Goal: Task Accomplishment & Management: Manage account settings

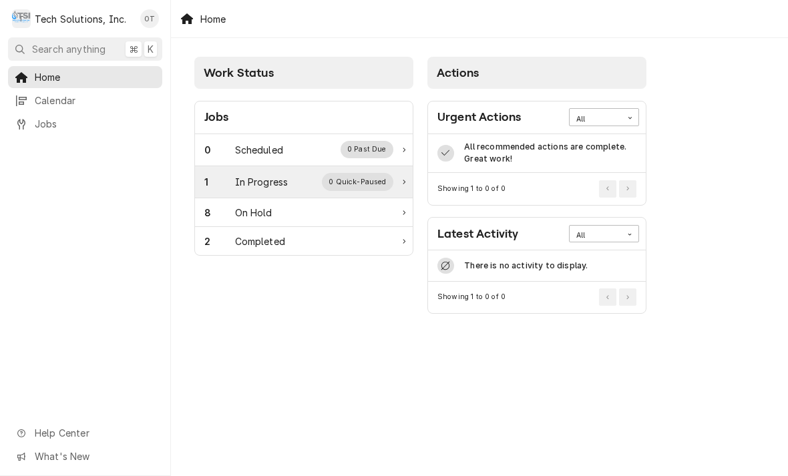
click at [373, 177] on div "0 Quick-Paused" at bounding box center [357, 181] width 71 height 17
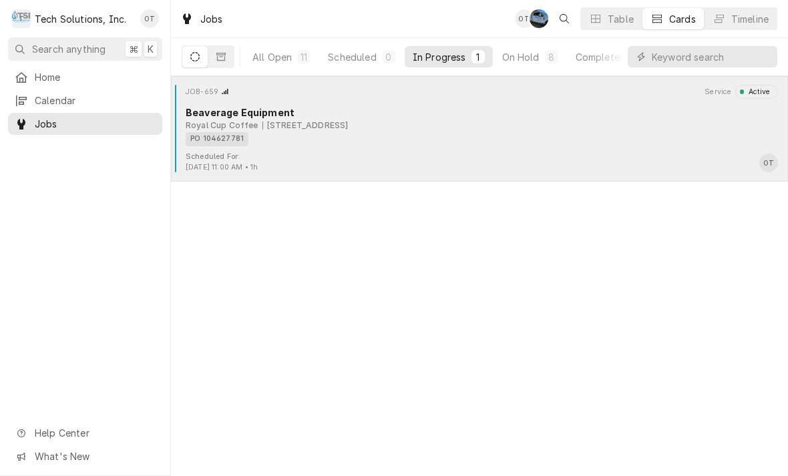
click at [751, 132] on div "PO 104627781" at bounding box center [477, 139] width 583 height 14
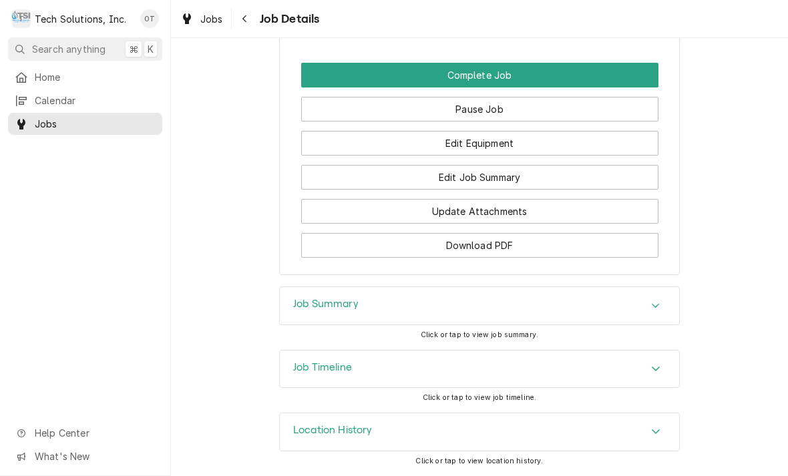
scroll to position [1108, 0]
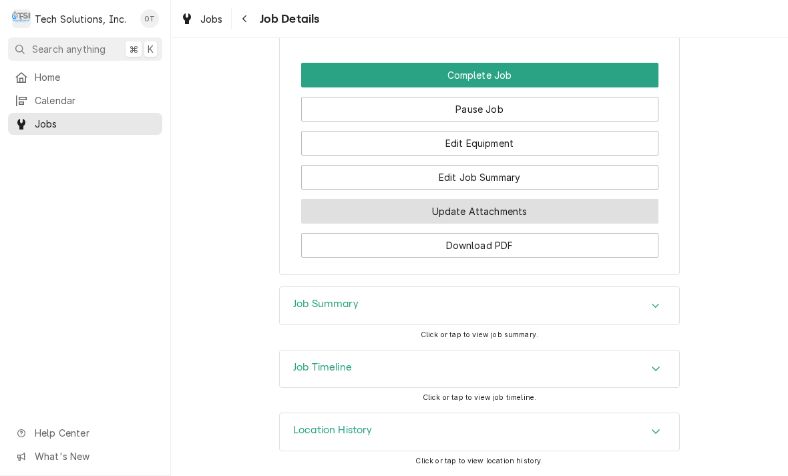
click at [480, 208] on button "Update Attachments" at bounding box center [479, 211] width 357 height 25
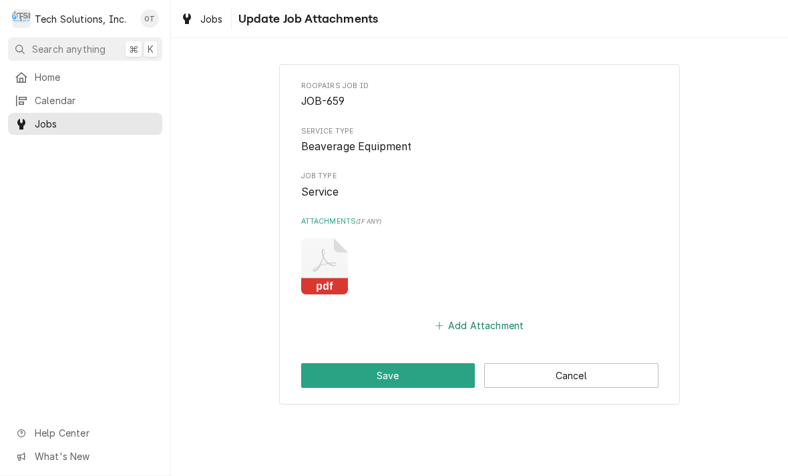
click at [480, 319] on button "Add Attachment" at bounding box center [480, 326] width 94 height 19
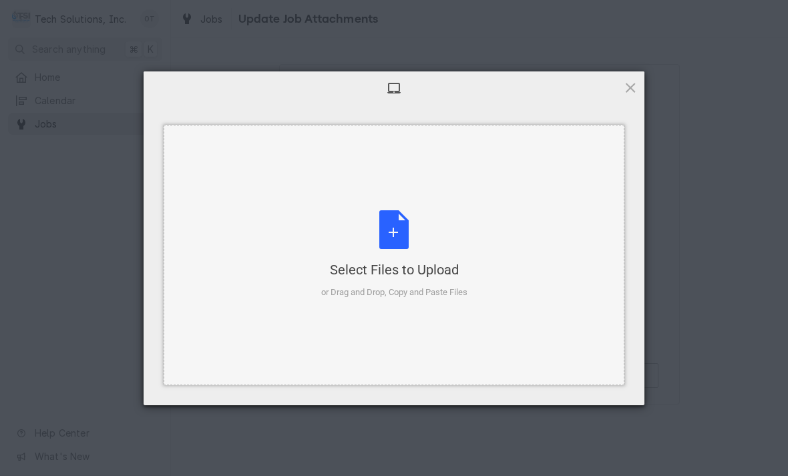
click at [484, 318] on div "Select Files to Upload or Drag and Drop, Copy and Paste Files" at bounding box center [394, 255] width 461 height 260
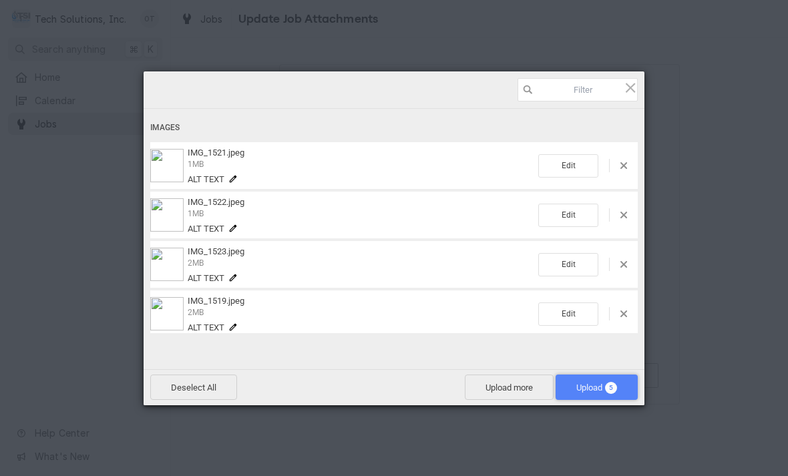
click at [603, 383] on span "Upload 5" at bounding box center [596, 388] width 41 height 10
click at [602, 381] on div "Images IMG_1521.jpeg 1MB Alt text Edit IMG_1522.jpeg 1MB Alt text Edit IMG_1523…" at bounding box center [394, 238] width 501 height 334
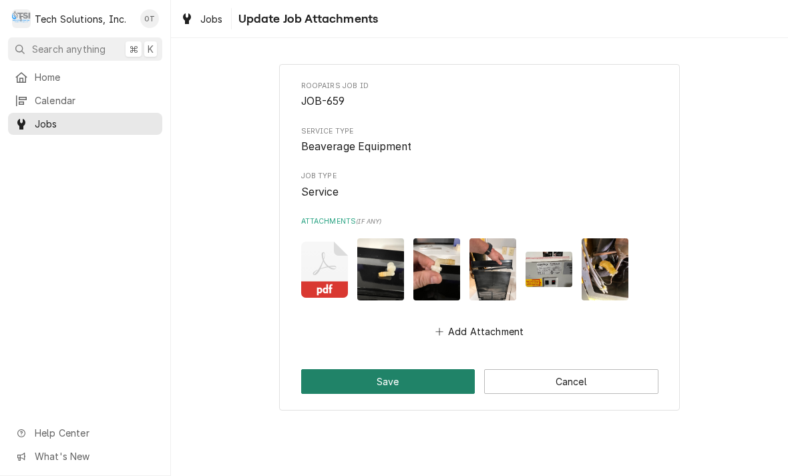
click at [389, 374] on button "Save" at bounding box center [388, 381] width 174 height 25
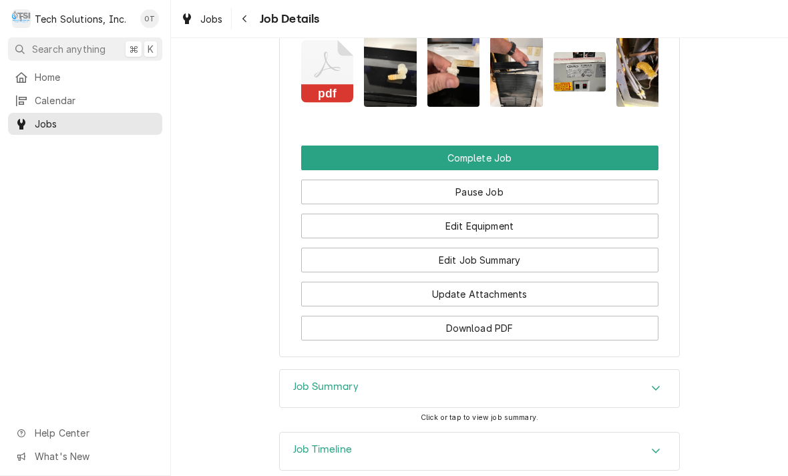
scroll to position [1022, 0]
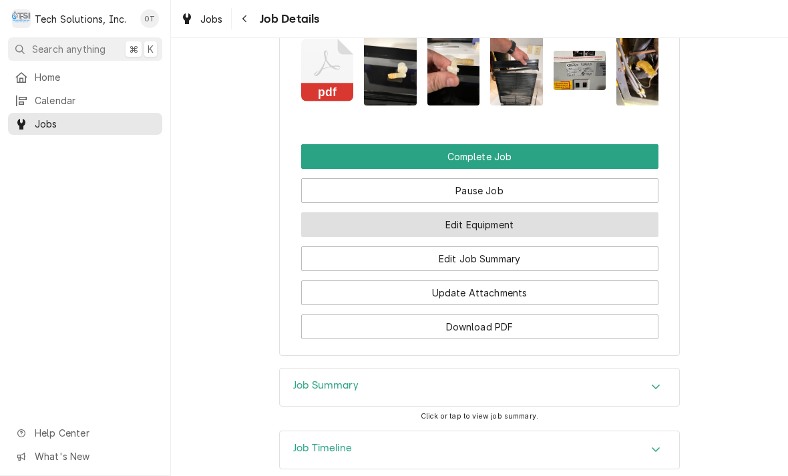
click at [482, 237] on button "Edit Equipment" at bounding box center [479, 224] width 357 height 25
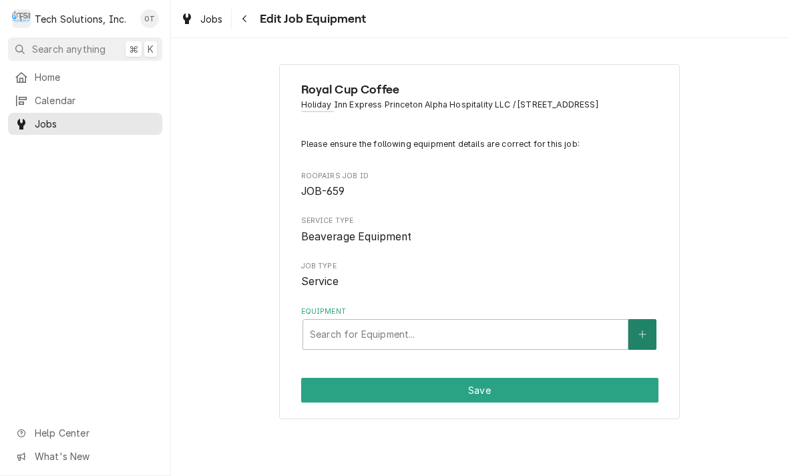
click at [652, 340] on button "Equipment" at bounding box center [643, 334] width 28 height 31
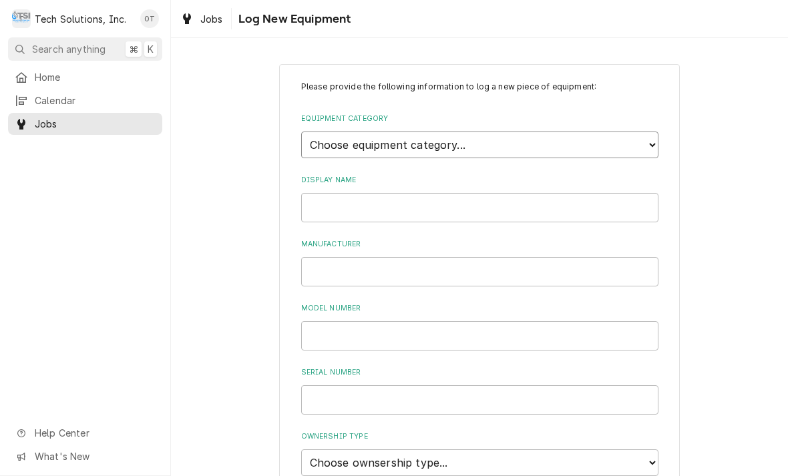
click at [657, 135] on select "Choose equipment category... Cooking Equipment Fryers Ice Machines Ovens and Ra…" at bounding box center [479, 145] width 357 height 27
select select "9"
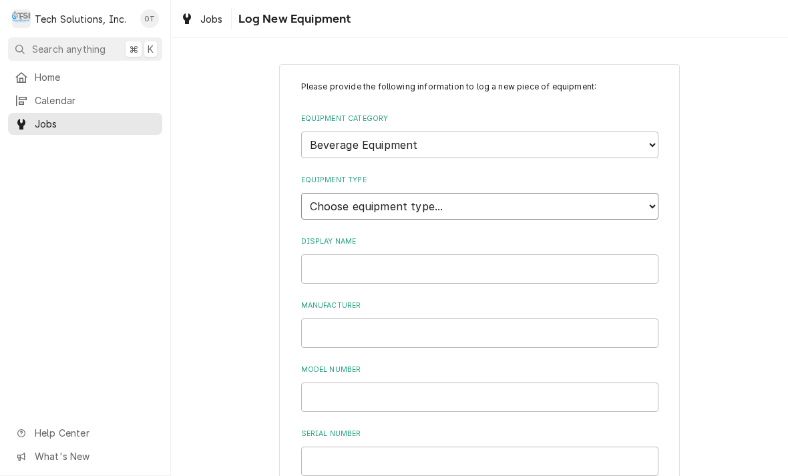
click at [649, 194] on select "Choose equipment type... Bar Blender Coffee Grinder Coffee Maker Coffee Urn Fro…" at bounding box center [479, 206] width 357 height 27
select select "84"
click at [399, 254] on input "Display Name" at bounding box center [479, 268] width 357 height 29
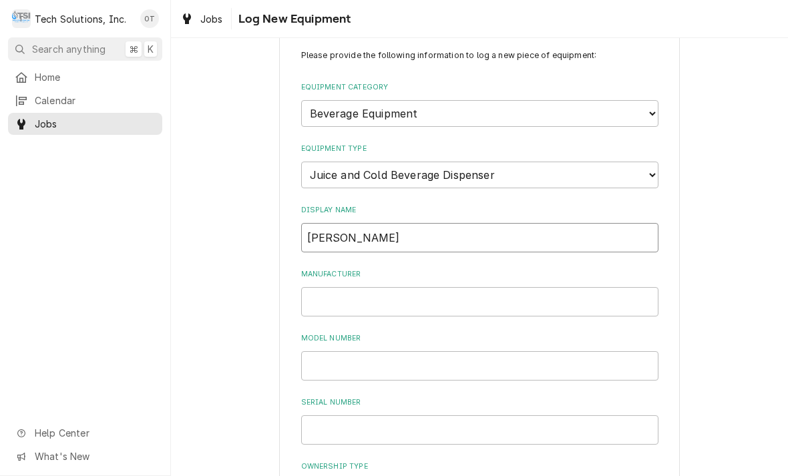
scroll to position [92, 0]
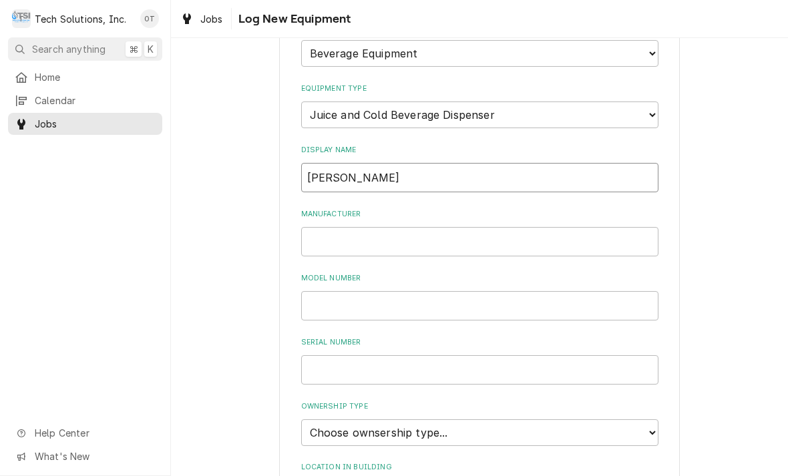
type input "CORELIUS"
click at [326, 227] on input "Manufacturer" at bounding box center [479, 241] width 357 height 29
type input "CONELIUS"
click at [345, 291] on input "Model Number" at bounding box center [479, 305] width 357 height 29
type input "QST 4000"
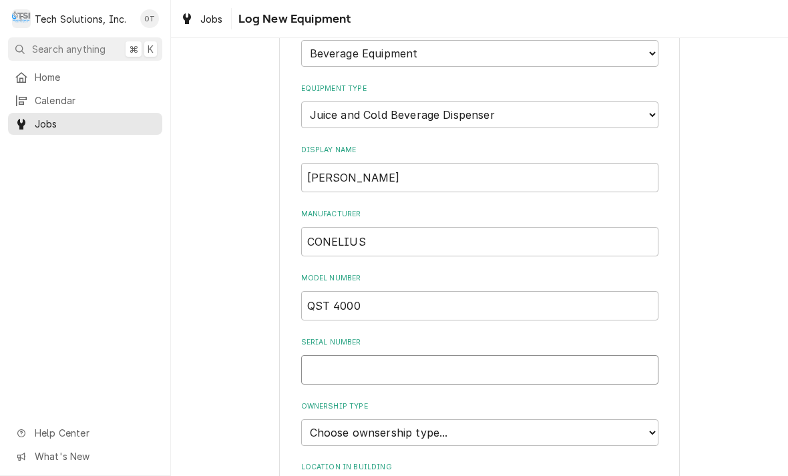
click at [339, 355] on input "Serial Number" at bounding box center [479, 369] width 357 height 29
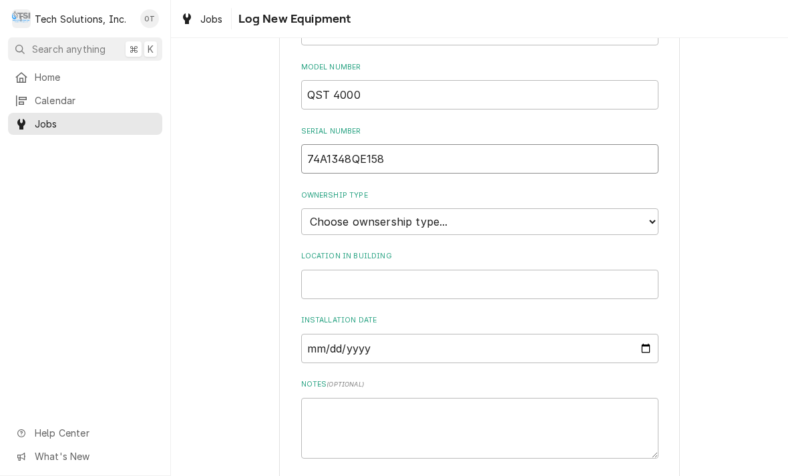
scroll to position [315, 0]
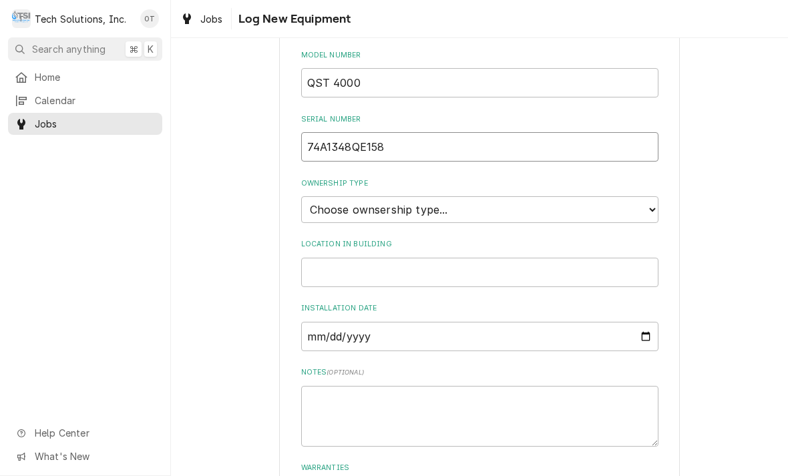
type input "74A1348QE158"
click at [685, 220] on div "Please provide the following information to log a new piece of equipment: Equip…" at bounding box center [479, 163] width 617 height 851
click at [649, 196] on select "Choose ownsership type... Unknown Owned Leased Rented" at bounding box center [479, 209] width 357 height 27
select select "2"
click at [346, 258] on input "Location in Building" at bounding box center [479, 272] width 357 height 29
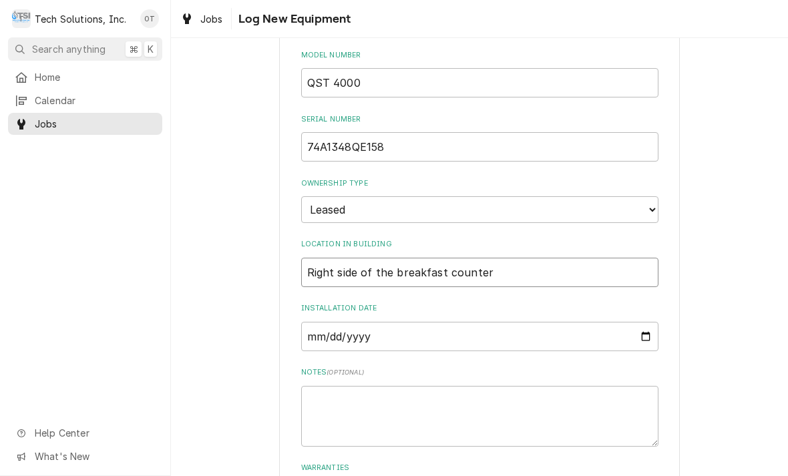
type input "Right side of the breakfast counter"
click at [338, 322] on input "Installation Date" at bounding box center [479, 336] width 357 height 29
type input "2023-12-05"
click at [548, 322] on input "2023-12-05" at bounding box center [479, 336] width 357 height 29
click at [481, 322] on input "2023-12-05" at bounding box center [479, 336] width 357 height 29
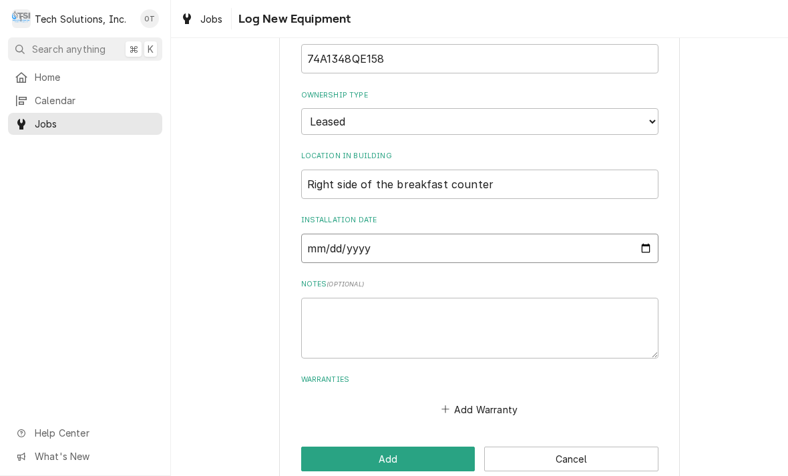
scroll to position [402, 0]
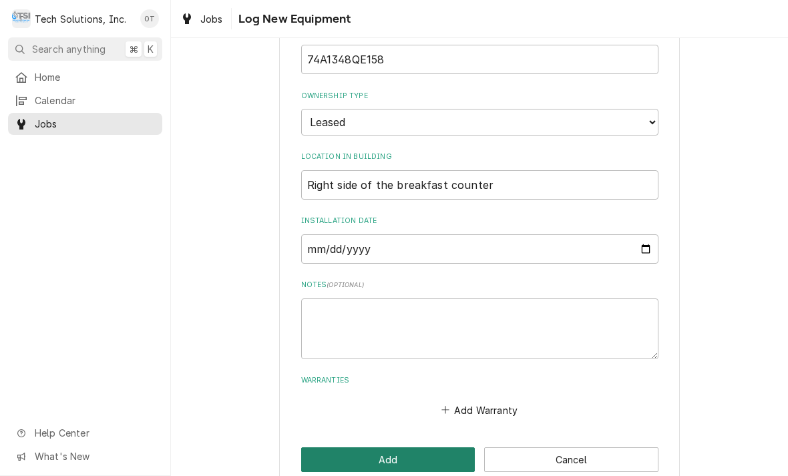
click at [394, 448] on button "Add" at bounding box center [388, 460] width 174 height 25
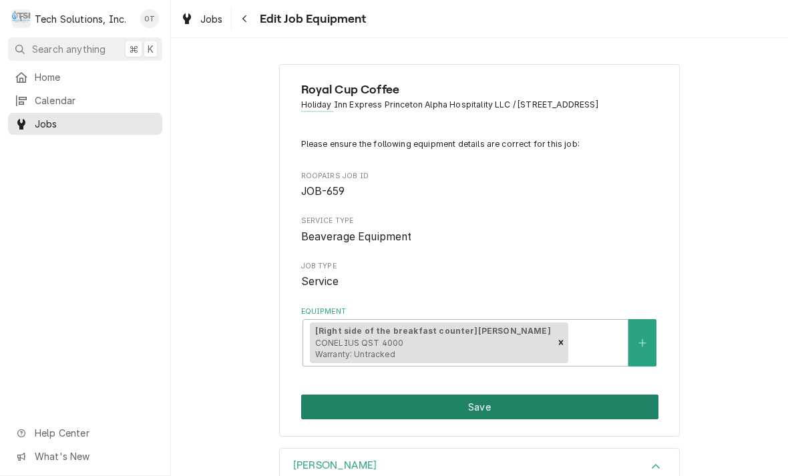
click at [480, 408] on button "Save" at bounding box center [479, 407] width 357 height 25
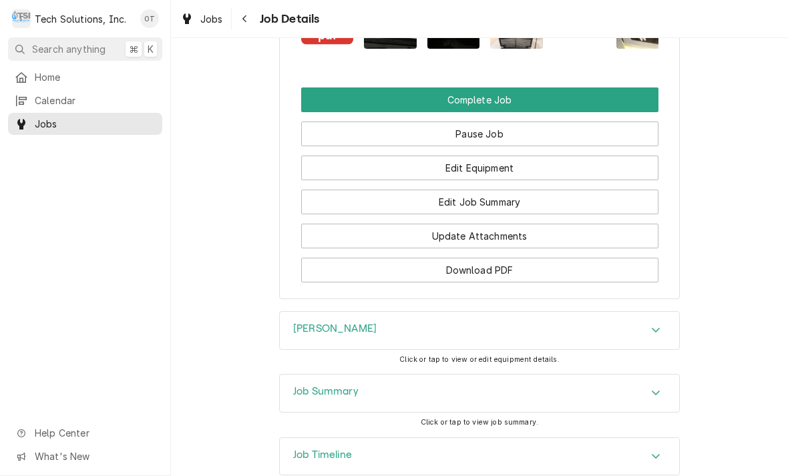
scroll to position [1061, 0]
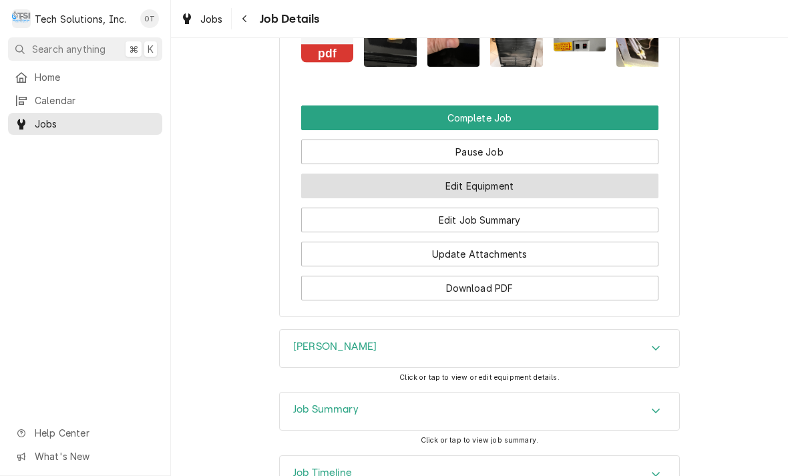
click at [481, 198] on button "Edit Equipment" at bounding box center [479, 186] width 357 height 25
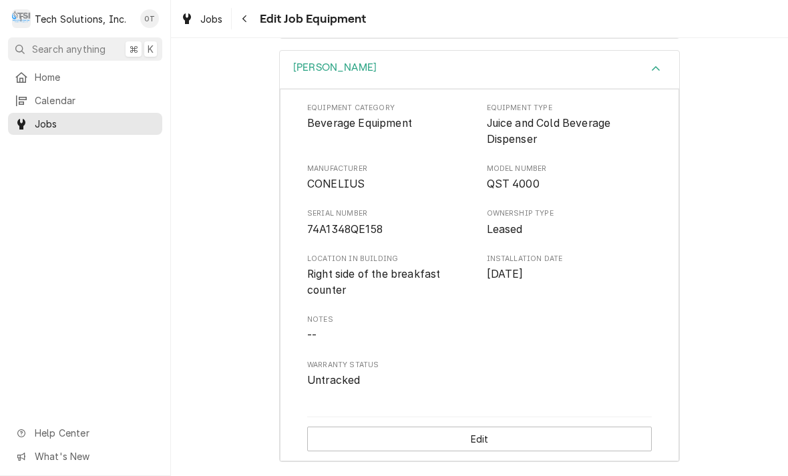
scroll to position [399, 0]
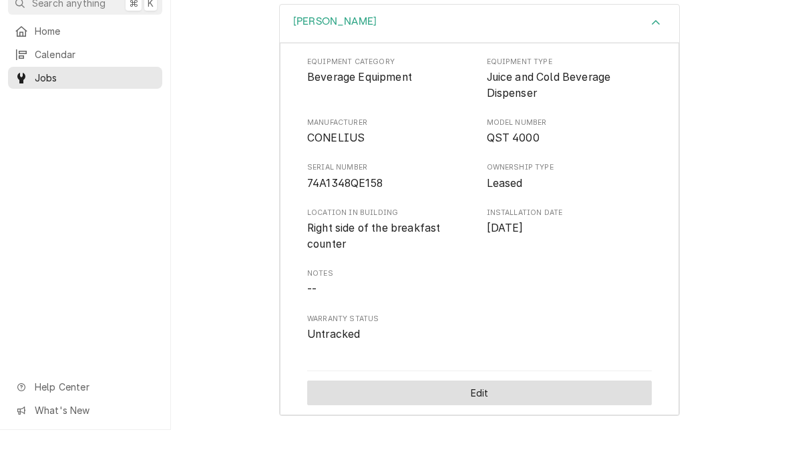
click at [490, 427] on button "Edit" at bounding box center [479, 439] width 345 height 25
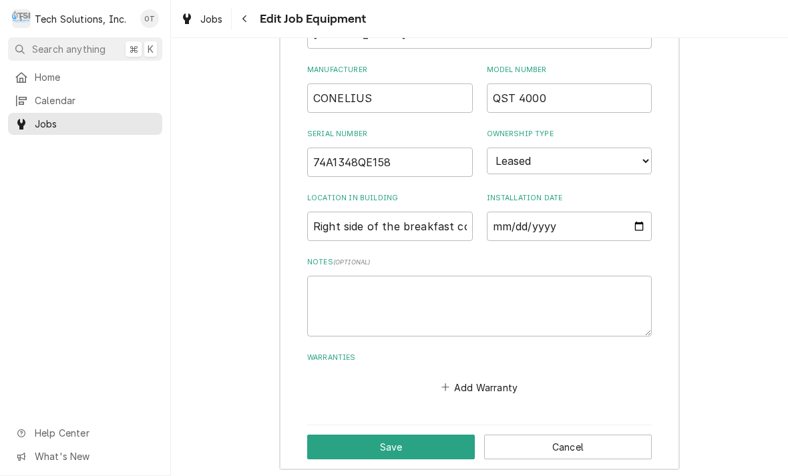
scroll to position [636, 0]
click at [580, 214] on input "[DATE]" at bounding box center [570, 226] width 166 height 29
type input "[DATE]"
click at [404, 435] on button "Save" at bounding box center [391, 447] width 168 height 25
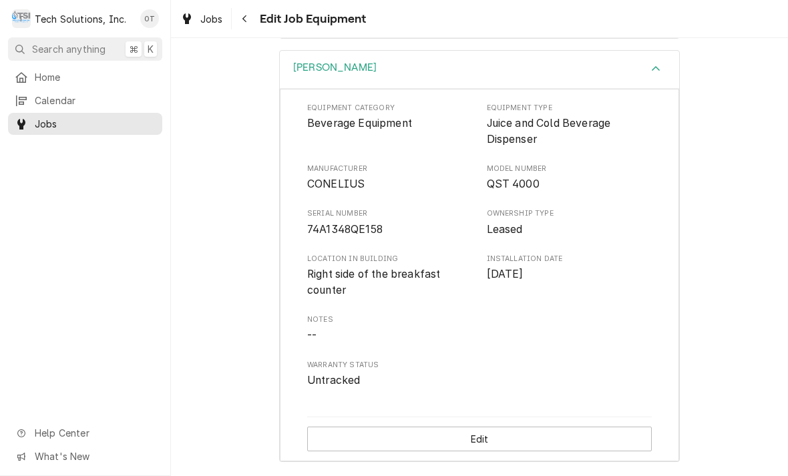
scroll to position [399, 0]
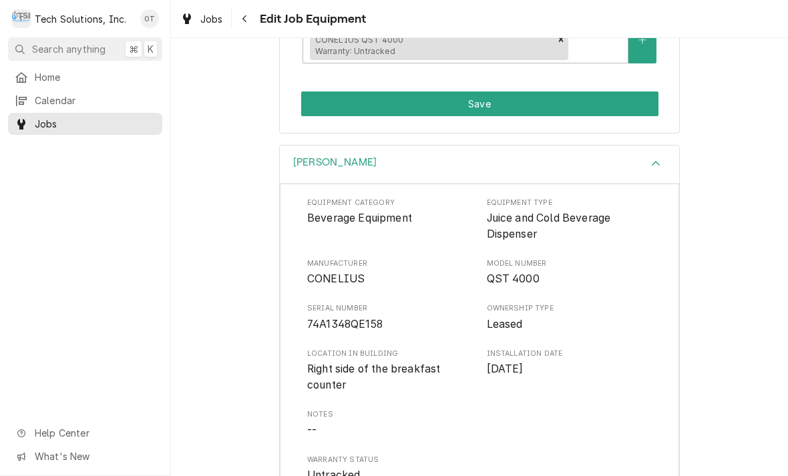
click at [663, 166] on div "Accordion Header" at bounding box center [656, 164] width 20 height 16
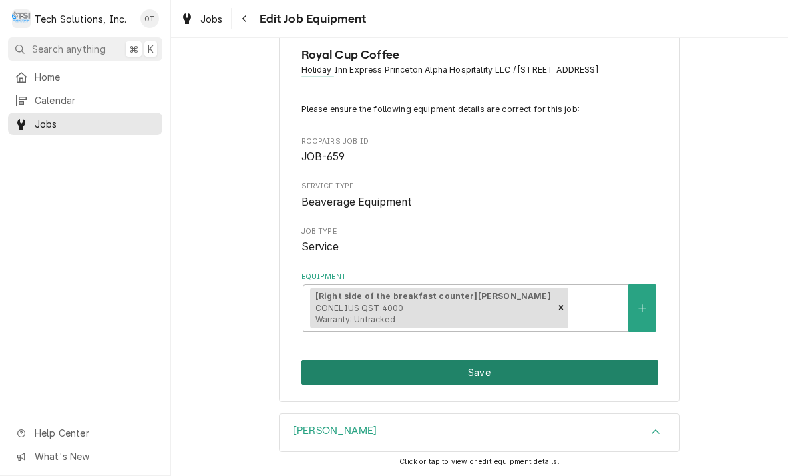
click at [488, 365] on button "Save" at bounding box center [479, 372] width 357 height 25
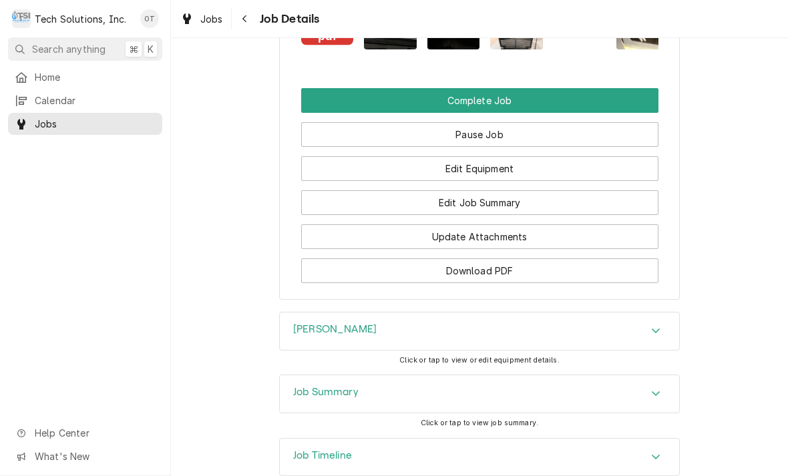
scroll to position [1079, 0]
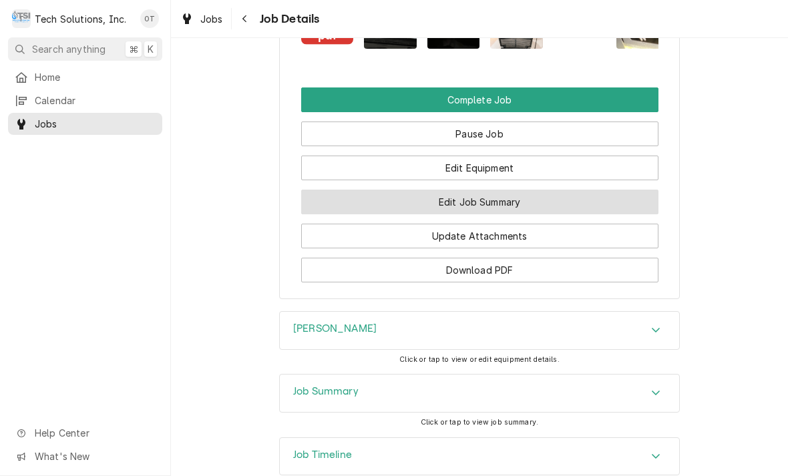
click at [482, 214] on button "Edit Job Summary" at bounding box center [479, 202] width 357 height 25
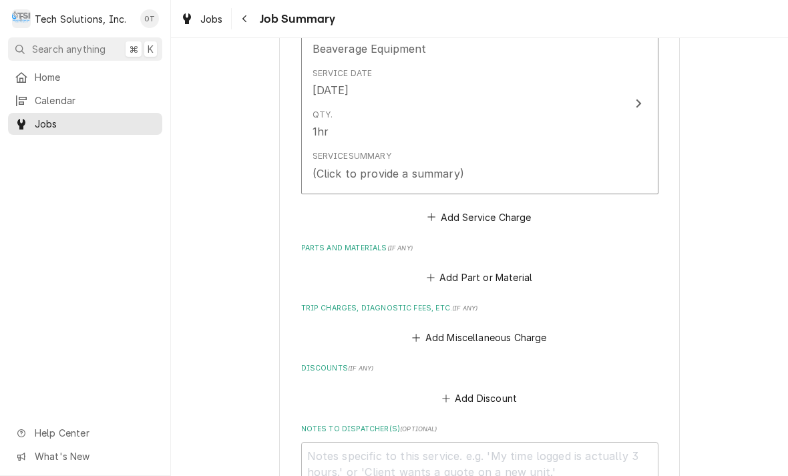
scroll to position [367, 0]
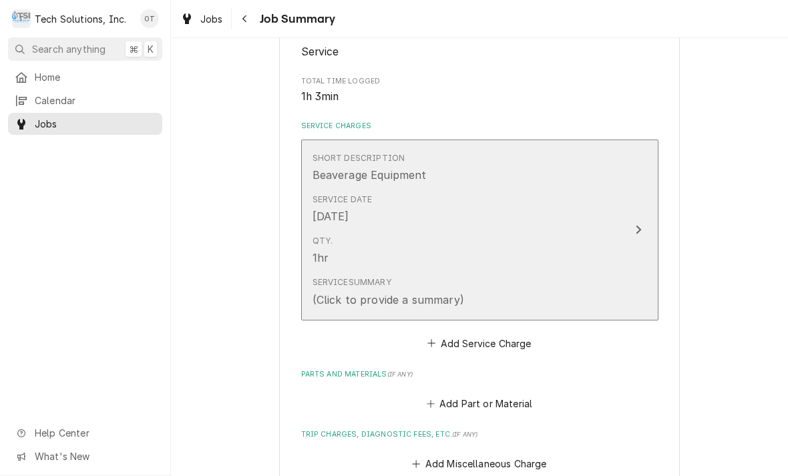
click at [639, 235] on icon "Update Line Item" at bounding box center [638, 229] width 7 height 11
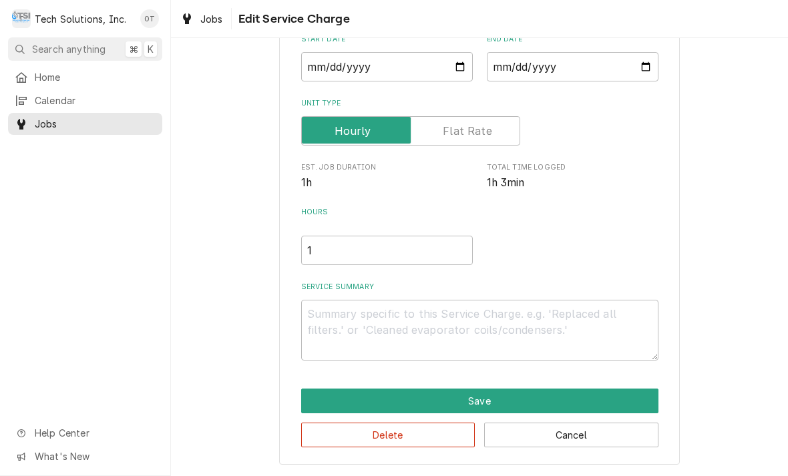
scroll to position [140, 0]
click at [330, 315] on textarea "Service Summary" at bounding box center [479, 330] width 357 height 61
type textarea "x"
type textarea "9"
type textarea "x"
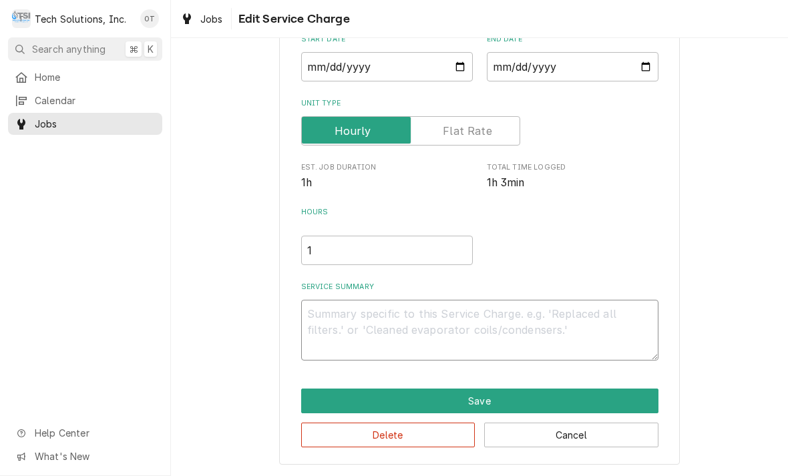
type textarea "x"
type textarea "("
type textarea "x"
type textarea "("
type textarea "x"
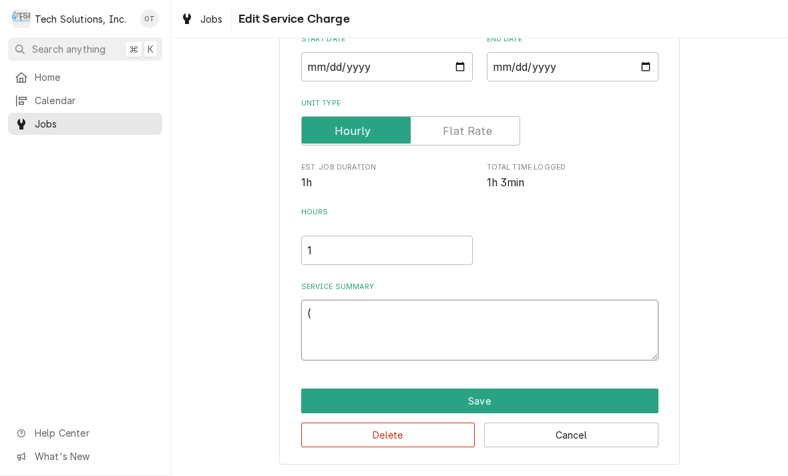
type textarea "( ti"
type textarea "x"
type textarea "( tick"
type textarea "x"
type textarea "( ticket"
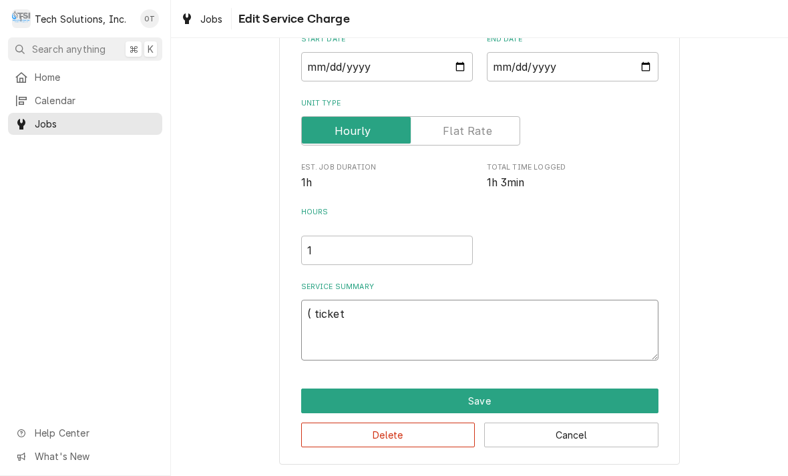
type textarea "x"
type textarea "( ticket number"
type textarea "x"
type textarea "( ticket number"
type textarea "x"
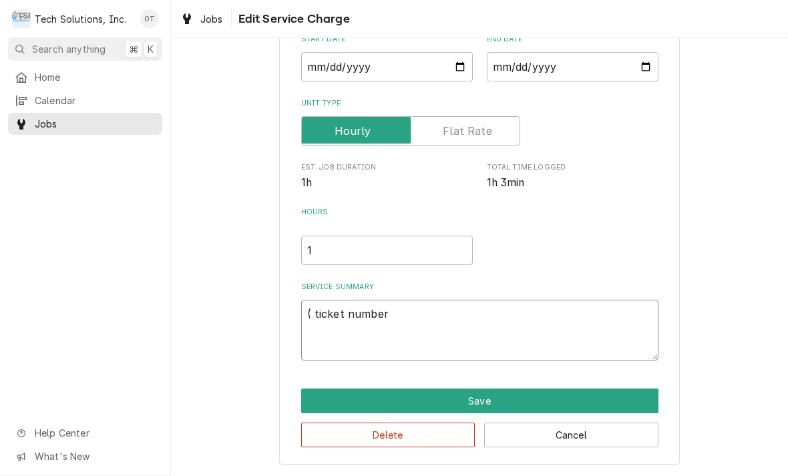
type textarea "( ticket number 5"
type textarea "x"
type textarea "( ticket number 58"
type textarea "x"
type textarea "( ticket number 582"
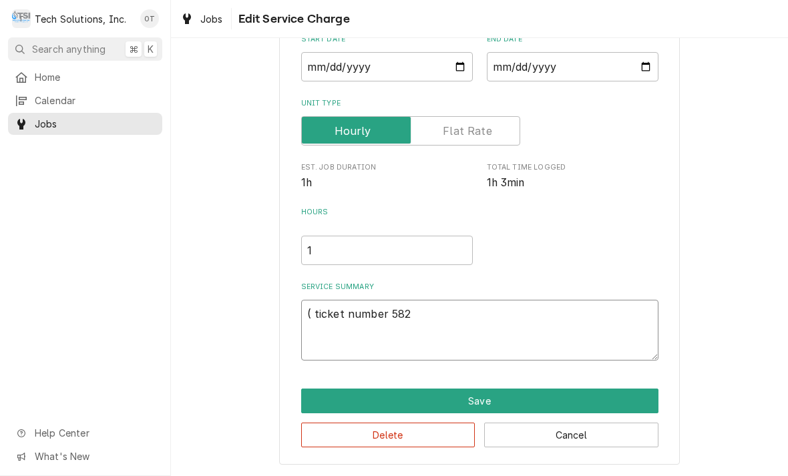
type textarea "x"
type textarea "( ticket number 5822"
type textarea "x"
type textarea "( ticket number 58220"
type textarea "x"
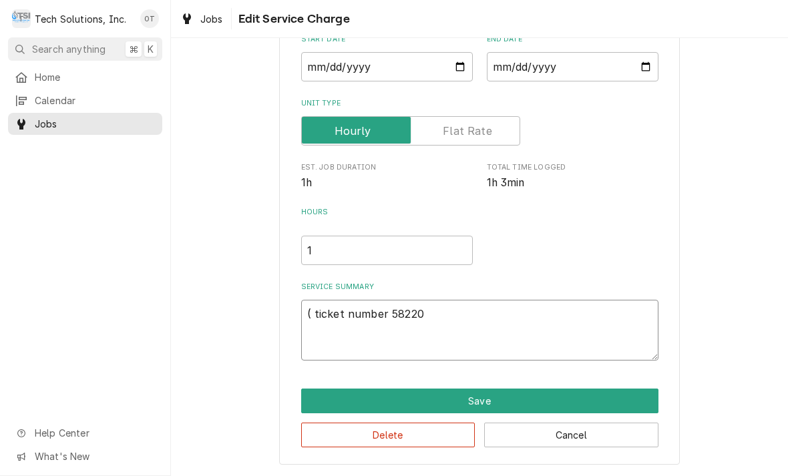
type textarea "( ticket number 582203"
type textarea "x"
type textarea "( ticket number 582203"
type textarea "x"
type textarea "( ticket number 582203 0"
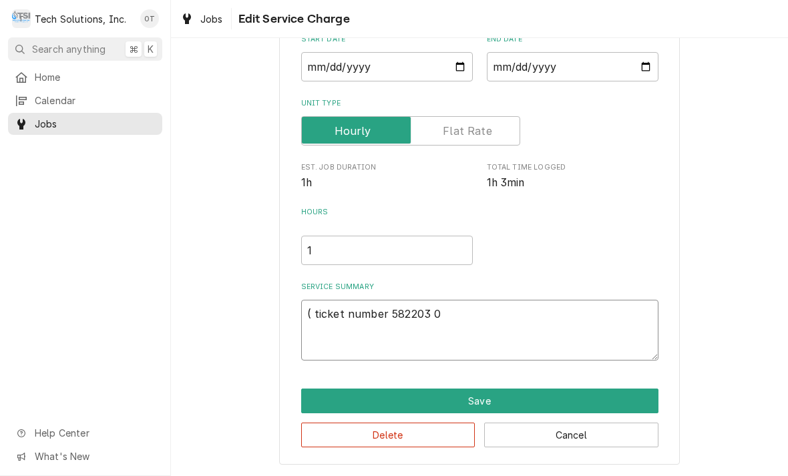
type textarea "x"
type textarea "( ticket number 582203 0"
type textarea "x"
type textarea "( ticket number 582203 0"
type textarea "x"
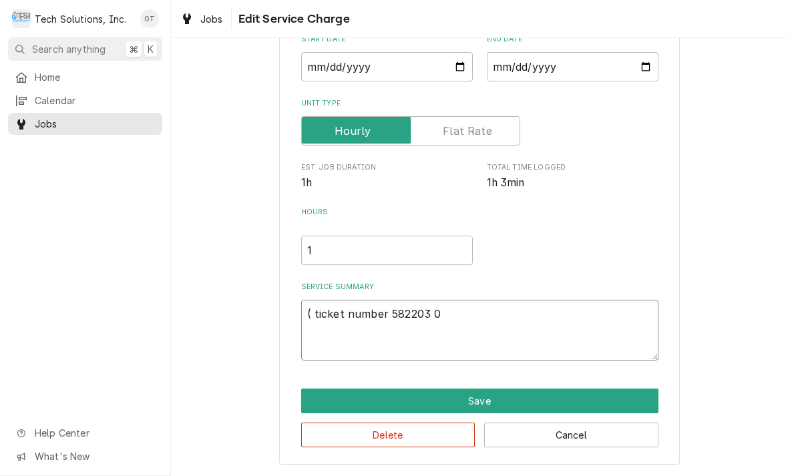
type textarea "( ticket number 582203"
type textarea "x"
type textarea "( ticket number 582203 )"
type textarea "x"
type textarea "( ticket number 582203 )"
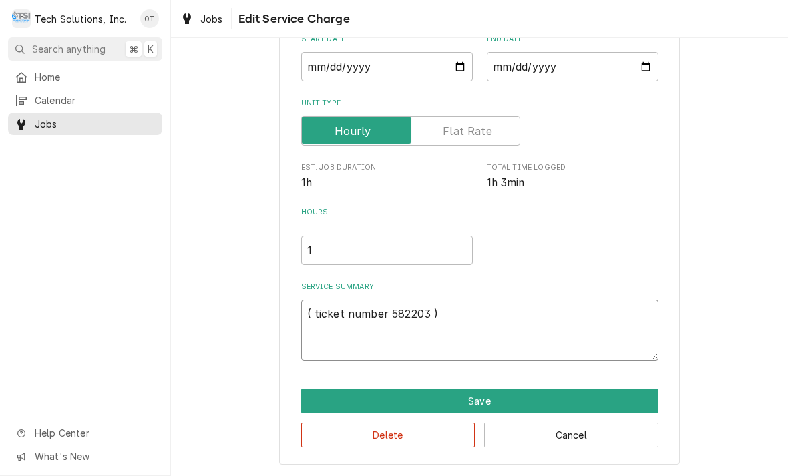
type textarea "x"
type textarea "( ticket number 582203 )."
type textarea "x"
type textarea "( ticket number 582203 )."
type textarea "x"
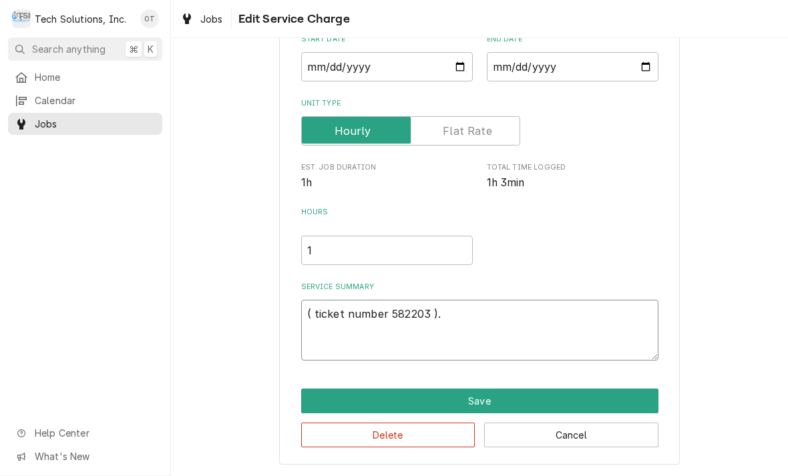
type textarea "( ticket number 582203 ). T"
type textarea "x"
type textarea "( ticket number 582203 ). Tro"
type textarea "x"
type textarea "( ticket number 582203 ). Troub"
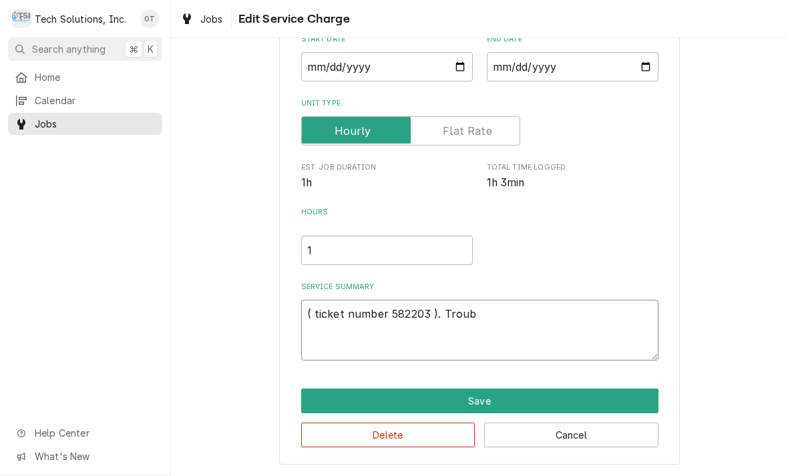
type textarea "x"
type textarea "( ticket number 582203 ). Trouble"
type textarea "x"
type textarea "( ticket number 582203 ). Troubleshoot"
type textarea "x"
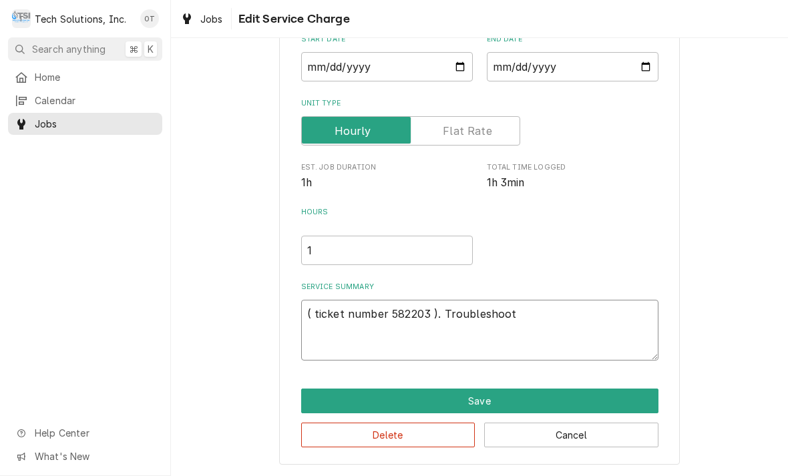
type textarea "( ticket number 582203 ). Troubleshoot unit."
type textarea "x"
type textarea "( ticket number 582203 ). Troubleshoot unit found unit"
type textarea "x"
type textarea "( ticket number 582203 ). Troubleshoot unit found unit."
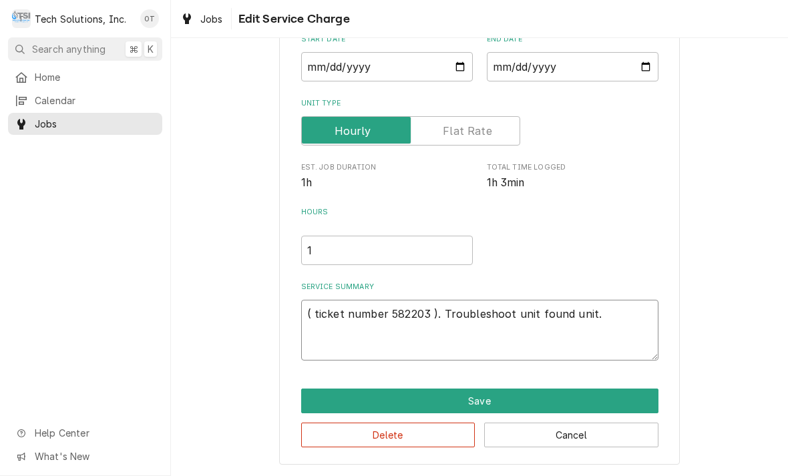
type textarea "x"
type textarea "( ticket number 582203 ). Troubleshoot unit found unit not"
type textarea "x"
type textarea "( ticket number 582203 ). Troubleshoot unit found unit not putting"
type textarea "x"
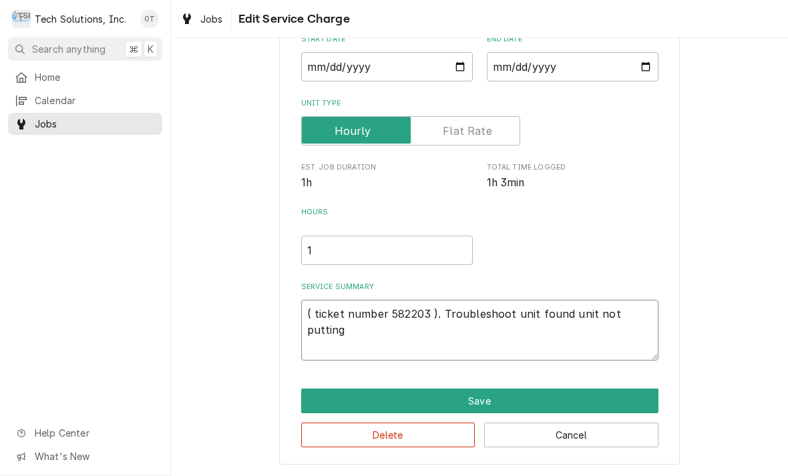
type textarea "( ticket number 582203 ). Troubleshoot unit found unit not putting water"
type textarea "x"
type textarea "( ticket number 582203 ). Troubleshoot unit found unit not putting water up"
type textarea "x"
type textarea "( ticket number 582203 ). Troubleshoot unit found unit not putting water up in"
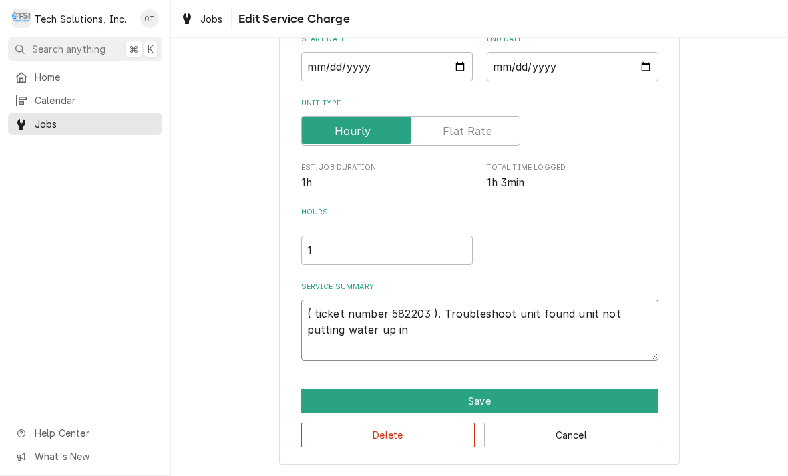
type textarea "x"
type textarea "( ticket number 582203 ). Troubleshoot unit found unit not putting water up in …"
type textarea "x"
type textarea "( ticket number 582203 ). Troubleshoot unit found unit not putting water up in …"
type textarea "x"
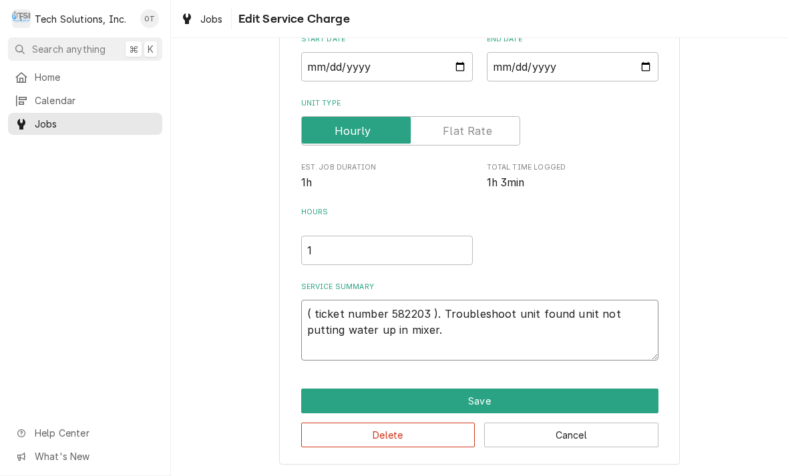
type textarea "( ticket number 582203 ). Troubleshoot unit found unit not putting water up in …"
type textarea "x"
type textarea "( ticket number 582203 ). Troubleshoot unit found unit not putting water up in …"
type textarea "x"
type textarea "( ticket number 582203 ). Troubleshoot unit found unit not putting water up in …"
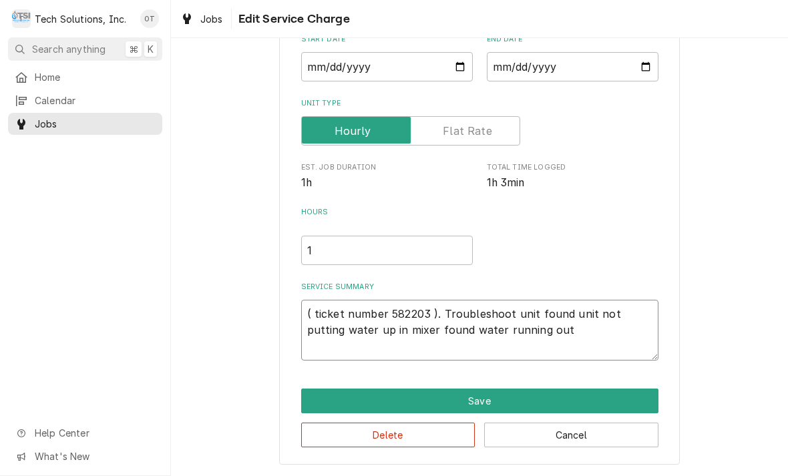
type textarea "x"
type textarea "( ticket number 582203 ). Troubleshoot unit found unit not putting water up in …"
type textarea "x"
type textarea "( ticket number 582203 ). Troubleshoot unit found unit not putting water up in …"
type textarea "x"
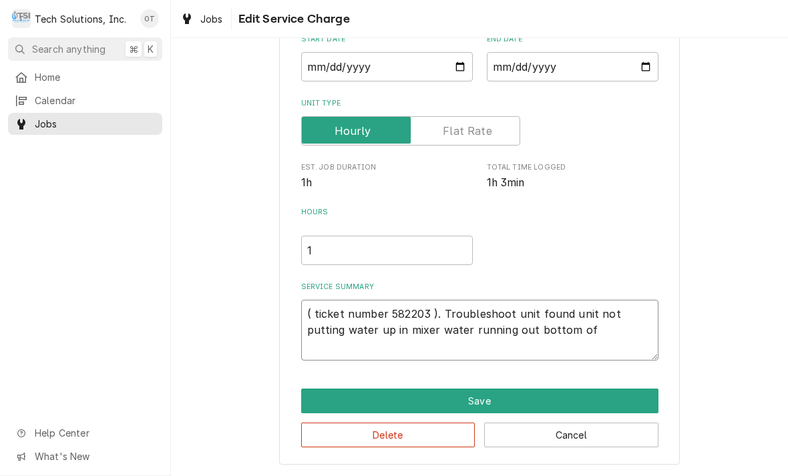
type textarea "( ticket number 582203 ). Troubleshoot unit found unit not putting water up in …"
type textarea "x"
type textarea "( ticket number 582203 ). Troubleshoot unit found unit not putting water up in …"
type textarea "x"
type textarea "( ticket number 582203 ). Troubleshoot unit found unit not putting water up in …"
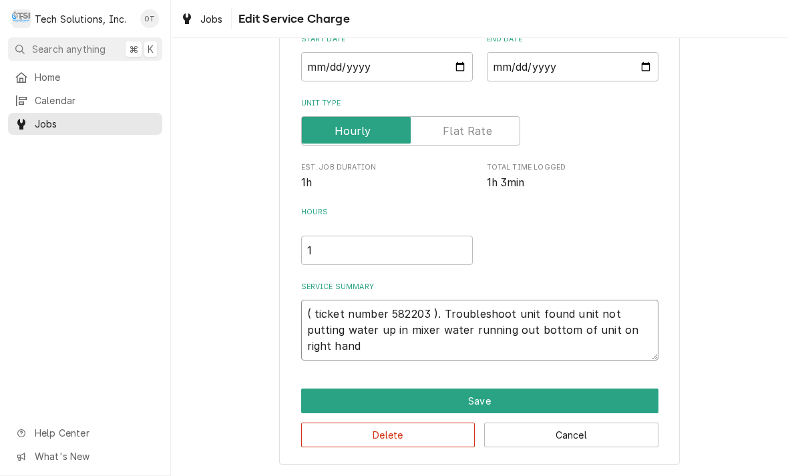
type textarea "x"
type textarea "( ticket number 582203 ). Troubleshoot unit found unit not putting water up in …"
type textarea "x"
type textarea "( ticket number 582203 ). Troubleshoot unit found unit not putting water up in …"
type textarea "x"
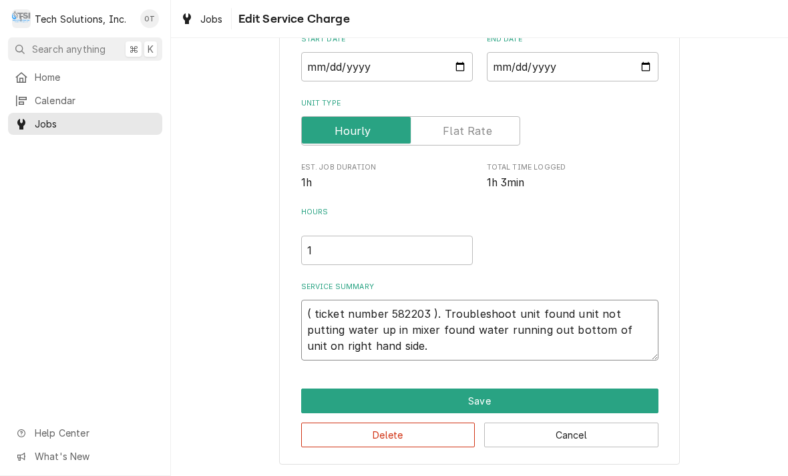
type textarea "( ticket number 582203 ). Troubleshoot unit found unit not putting water up in …"
type textarea "x"
type textarea "( ticket number 582203 ). Troubleshoot unit found unit not putting water up in …"
type textarea "x"
type textarea "( ticket number 582203 ). Troubleshoot unit found unit not putting water up in …"
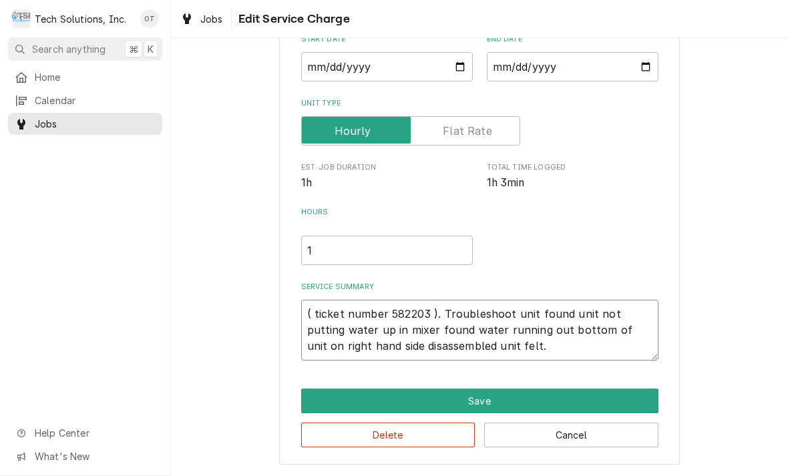
type textarea "x"
type textarea "( ticket number 582203 ). Troubleshoot unit found unit not putting water up in …"
type textarea "x"
type textarea "( ticket number 582203 ). Troubleshoot unit found unit not putting water up in …"
type textarea "x"
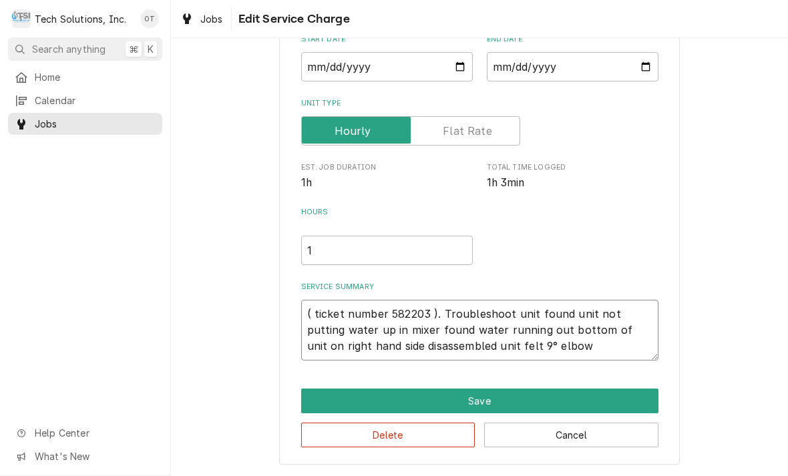
type textarea "( ticket number 582203 ). Troubleshoot unit found unit not putting water up in …"
type textarea "x"
type textarea "( ticket number 582203 ). Troubleshoot unit found unit not putting water up in …"
type textarea "x"
type textarea "( ticket number 582203 ). Troubleshoot unit found unit not putting water up in …"
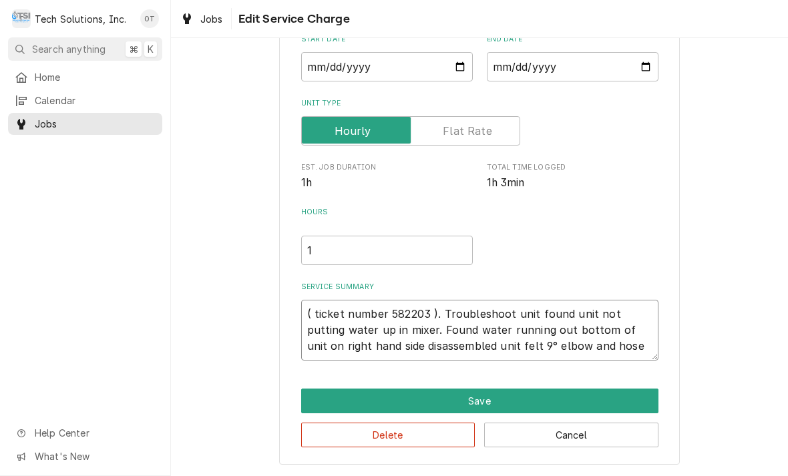
type textarea "x"
type textarea "( ticket number 582203 ). Troubleshoot unit found unit not putting water up in …"
click at [484, 345] on textarea "( ticket number 582203 ). Troubleshoot unit found unit not putting water up in …" at bounding box center [479, 330] width 357 height 61
type textarea "x"
type textarea "( ticket number 582203 ). Troubleshoot unit found unit not putting water up in …"
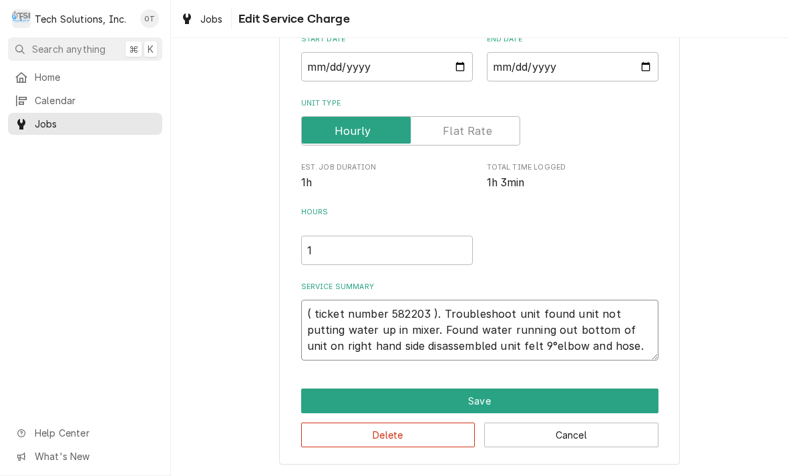
type textarea "x"
type textarea "( ticket number 582203 ). Troubleshoot unit found unit not putting water up in …"
type textarea "x"
type textarea "( ticket number 582203 ). Troubleshoot unit found unit not putting water up in …"
type textarea "x"
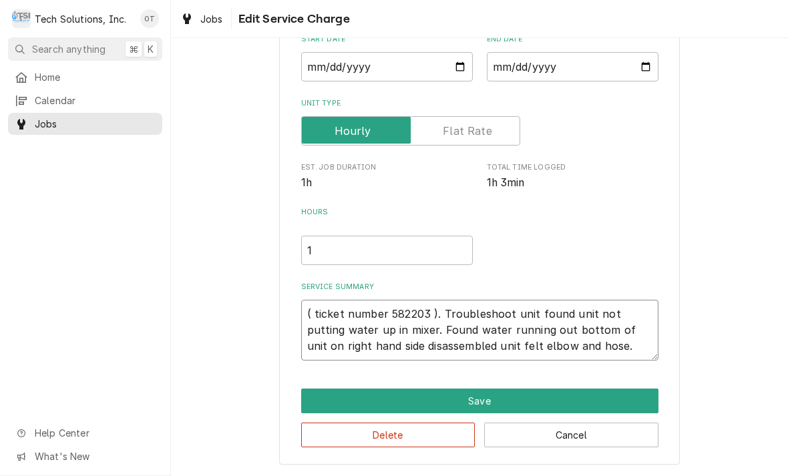
type textarea "( ticket number 582203 ). Troubleshoot unit found unit not putting water up in …"
type textarea "x"
type textarea "( ticket number 582203 ). Troubleshoot unit found unit not putting water up in …"
type textarea "x"
type textarea "( ticket number 582203 ). Troubleshoot unit found unit not putting water up in …"
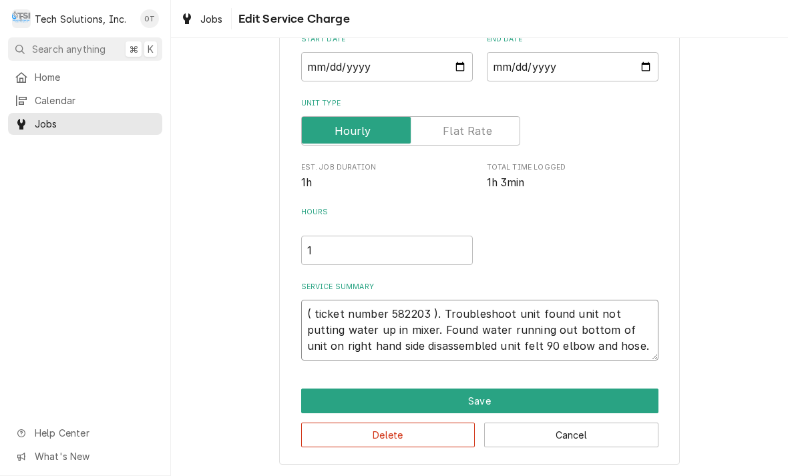
type textarea "x"
type textarea "( ticket number 582203 ). Troubleshoot unit found unit not putting water up in …"
type textarea "x"
type textarea "( ticket number 582203 ). Troubleshoot unit found unit not putting water up in …"
type textarea "x"
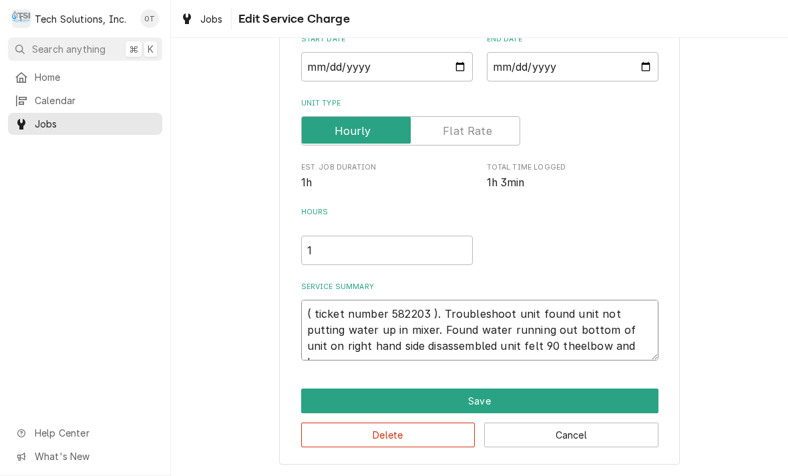
type textarea "( ticket number 582203 ). Troubleshoot unit found unit not putting water up in …"
type textarea "x"
type textarea "( ticket number 582203 ). Troubleshoot unit found unit not putting water up in …"
type textarea "x"
type textarea "( ticket number 582203 ). Troubleshoot unit found unit not putting water up in …"
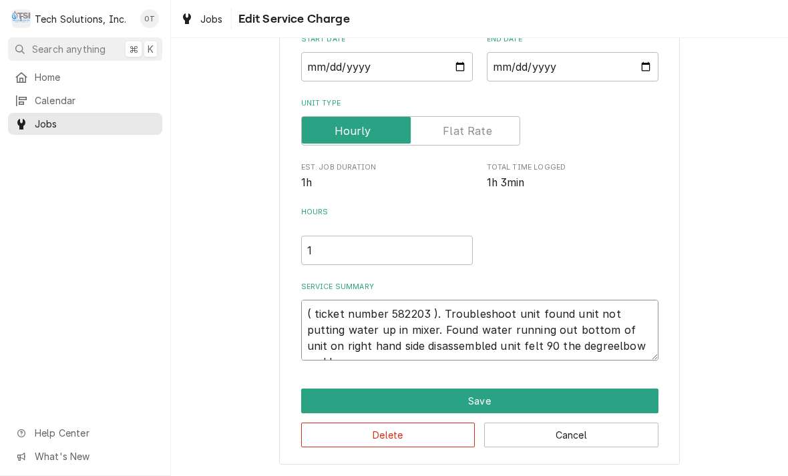
type textarea "x"
type textarea "( ticket number 582203 ). Troubleshoot unit found unit not putting water up in …"
type textarea "x"
type textarea "( ticket number 582203 ). Troubleshoot unit found unit not putting water up in …"
type textarea "x"
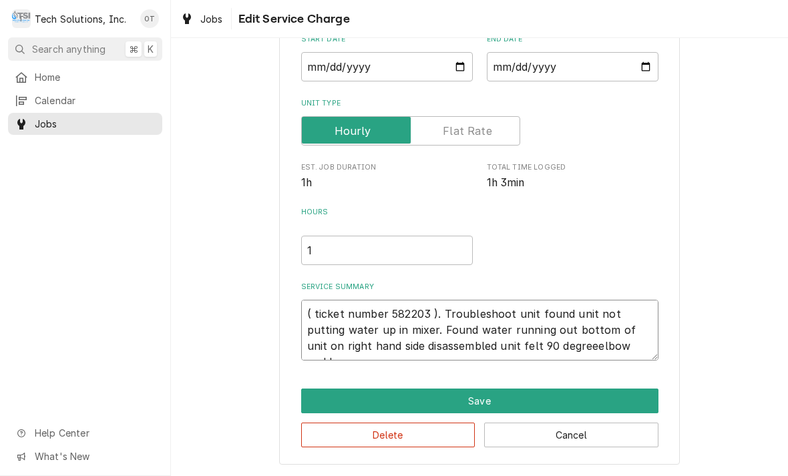
click at [514, 339] on textarea "( ticket number 582203 ). Troubleshoot unit found unit not putting water up in …" at bounding box center [479, 330] width 357 height 61
type textarea "( ticket number 582203 ). Troubleshoot unit found unit not putting water up in …"
type textarea "x"
type textarea "( ticket number 582203 ). Troubleshoot unit found unit not putting water up in …"
type textarea "x"
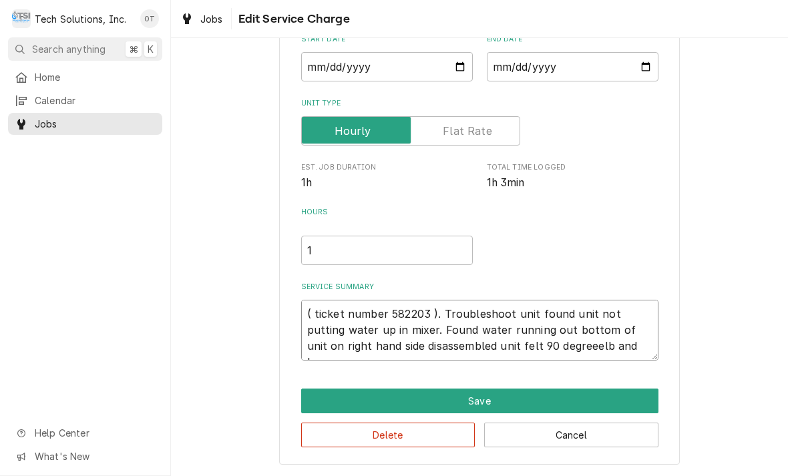
type textarea "( ticket number 582203 ). Troubleshoot unit found unit not putting water up in …"
click at [564, 341] on textarea "( ticket number 582203 ). Troubleshoot unit found unit not putting water up in …" at bounding box center [479, 330] width 357 height 61
type textarea "x"
type textarea "( ticket number 582203 ). Troubleshoot unit found unit not putting water up in …"
type textarea "x"
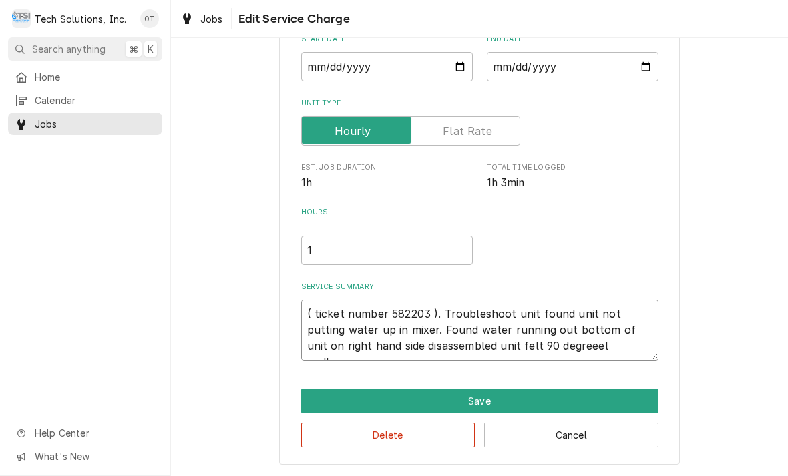
type textarea "( ticket number 582203 ). Troubleshoot unit found unit not putting water up in …"
type textarea "x"
type textarea "( ticket number 582203 ). Troubleshoot unit found unit not putting water up in …"
type textarea "x"
type textarea "( ticket number 582203 ). Troubleshoot unit found unit not putting water up in …"
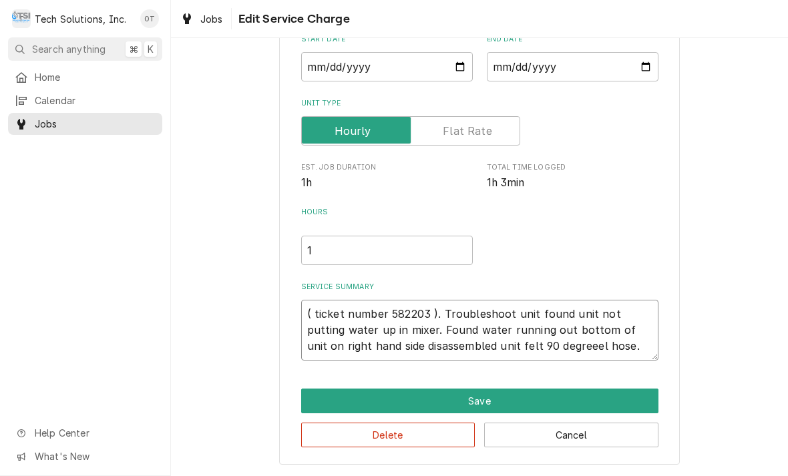
type textarea "x"
type textarea "( ticket number 582203 ). Troubleshoot unit found unit not putting water up in …"
type textarea "x"
type textarea "( ticket number 582203 ). Troubleshoot unit found unit not putting water up in …"
type textarea "x"
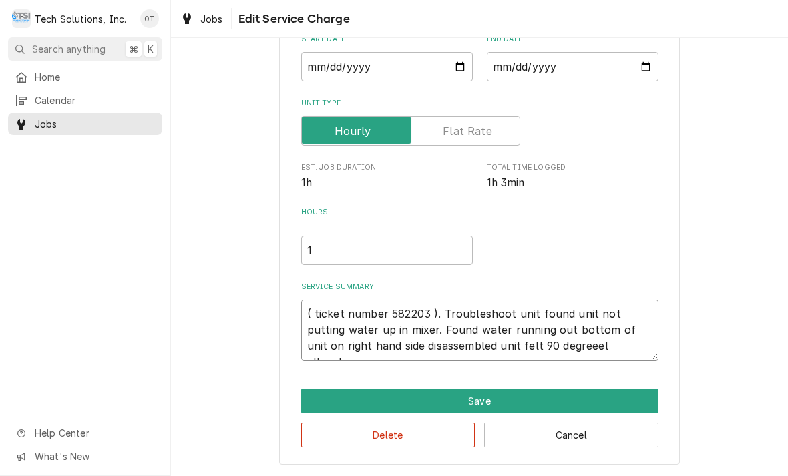
type textarea "( ticket number 582203 ). Troubleshoot unit found unit not putting water up in …"
type textarea "x"
type textarea "( ticket number 582203 ). Troubleshoot unit found unit not putting water up in …"
type textarea "x"
type textarea "( ticket number 582203 ). Troubleshoot unit found unit not putting water up in …"
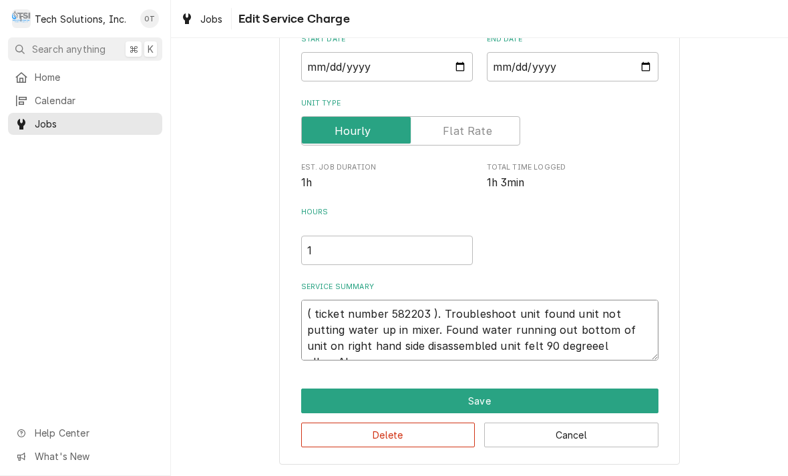
type textarea "x"
type textarea "( ticket number 582203 ). Troubleshoot unit found unit not putting water up in …"
type textarea "x"
type textarea "( ticket number 582203 ). Troubleshoot unit found unit not putting water up in …"
type textarea "x"
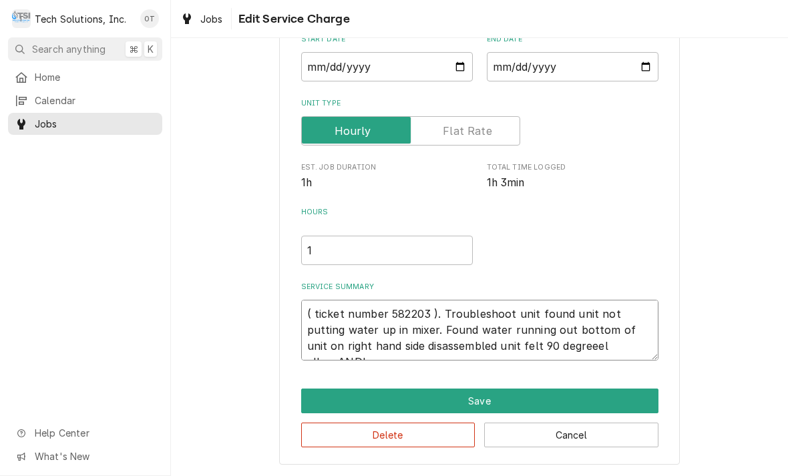
type textarea "( ticket number 582203 ). Troubleshoot unit found unit not putting water up in …"
type textarea "x"
type textarea "( ticket number 582203 ). Troubleshoot unit found unit not putting water up in …"
type textarea "x"
type textarea "( ticket number 582203 ). Troubleshoot unit found unit not putting water up in …"
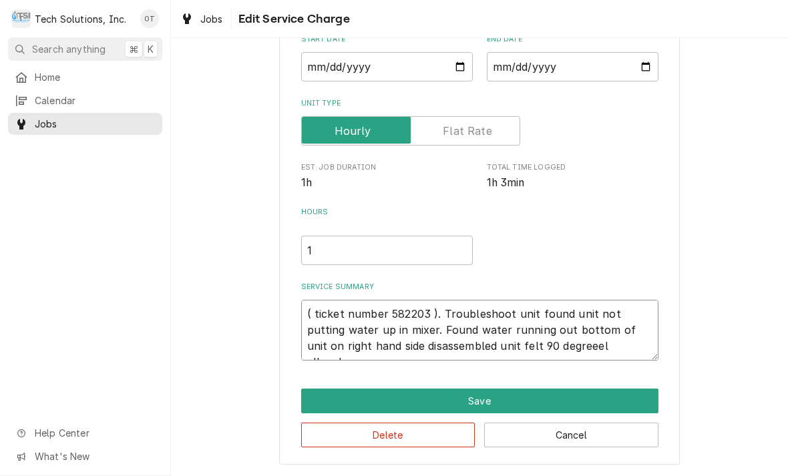
type textarea "x"
type textarea "( ticket number 582203 ). Troubleshoot unit found unit not putting water up in …"
type textarea "x"
type textarea "( ticket number 582203 ). Troubleshoot unit found unit not putting water up in …"
type textarea "x"
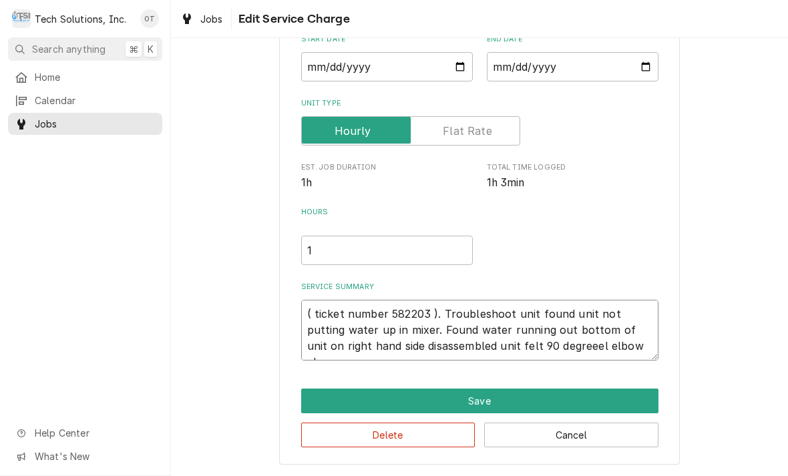
type textarea "( ticket number 582203 ). Troubleshoot unit found unit not putting water up in …"
type textarea "x"
type textarea "( ticket number 582203 ). Troubleshoot unit found unit not putting water up in …"
type textarea "x"
type textarea "( ticket number 582203 ). Troubleshoot unit found unit not putting water up in …"
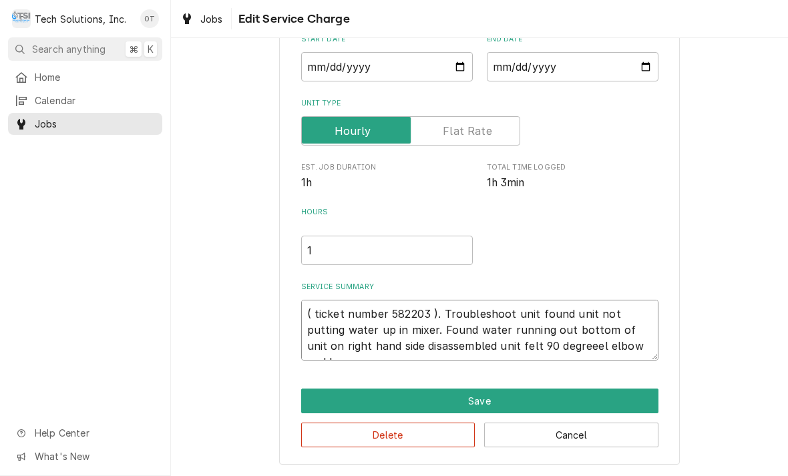
click at [641, 339] on textarea "( ticket number 582203 ). Troubleshoot unit found unit not putting water up in …" at bounding box center [479, 330] width 357 height 61
type textarea "x"
type textarea "( ticket number 582203 ). Troubleshoot unit found unit not putting water up in …"
type textarea "x"
type textarea "( ticket number 582203 ). Troubleshoot unit found unit not putting water up in …"
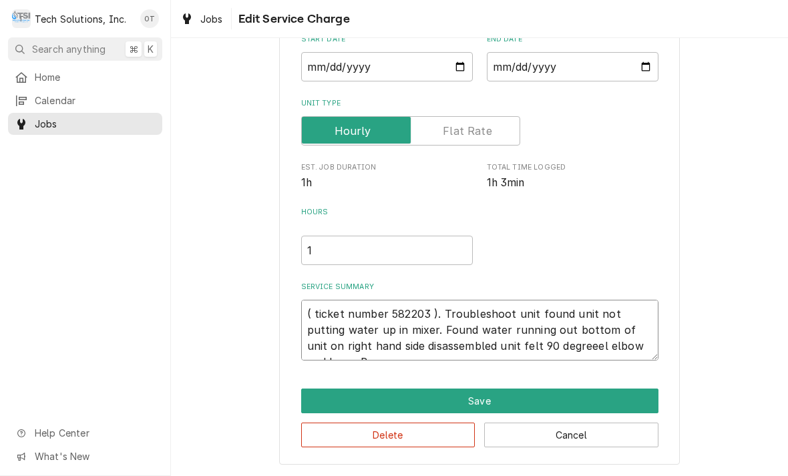
type textarea "x"
type textarea "( ticket number 582203 ). Troubleshoot unit found unit not putting water up in …"
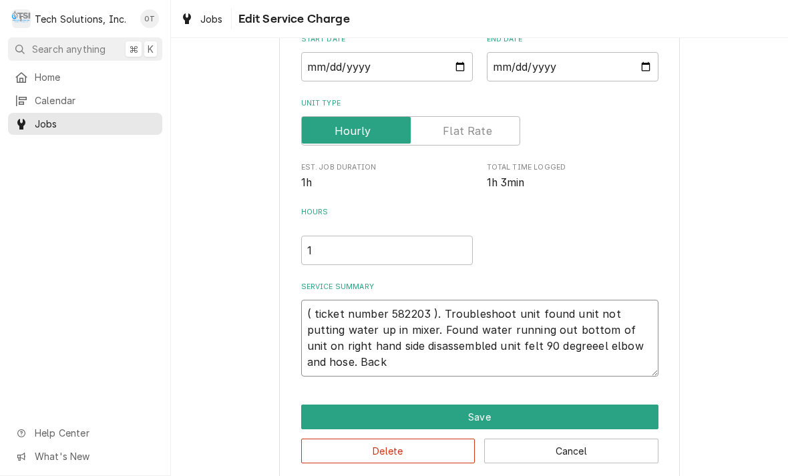
type textarea "x"
type textarea "( ticket number 582203 ). Troubleshoot unit found unit not putting water up in …"
type textarea "x"
type textarea "( ticket number 582203 ). Troubleshoot unit found unit not putting water up in …"
type textarea "x"
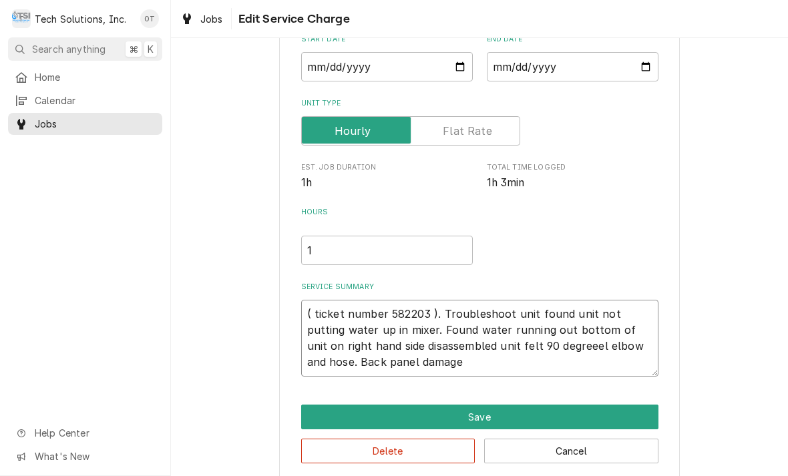
type textarea "( ticket number 582203 ). Troubleshoot unit found unit not putting water up in …"
type textarea "x"
type textarea "( ticket number 582203 ). Troubleshoot unit found unit not putting water up in …"
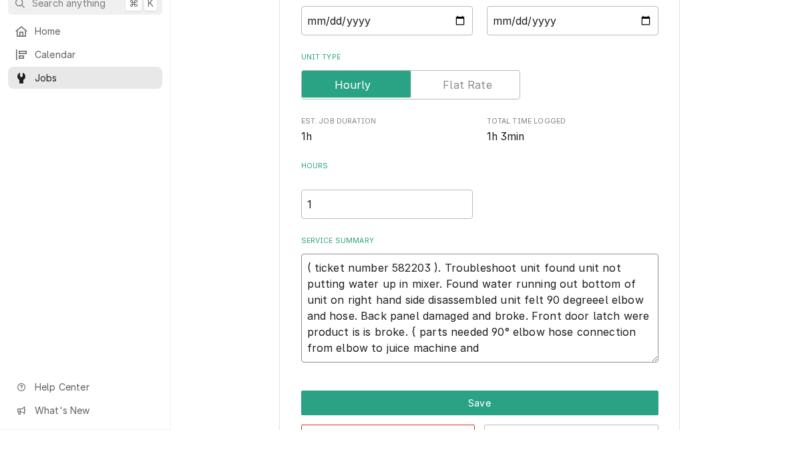
click at [486, 342] on textarea "( ticket number 582203 ). Troubleshoot unit found unit not putting water up in …" at bounding box center [479, 354] width 357 height 109
click at [492, 327] on textarea "( ticket number 582203 ). Troubleshoot unit found unit not putting water up in …" at bounding box center [479, 354] width 357 height 109
click at [475, 351] on textarea "( ticket number 582203 ). Troubleshoot unit found unit not putting water up in …" at bounding box center [479, 354] width 357 height 109
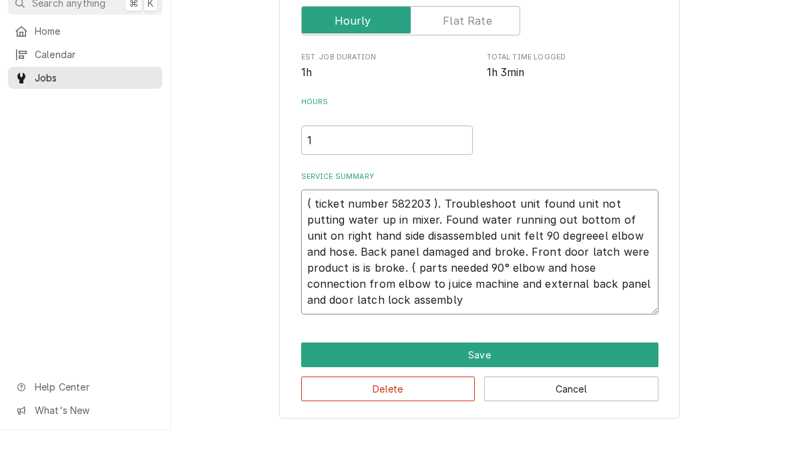
scroll to position [204, 0]
click at [407, 302] on textarea "( ticket number 582203 ). Troubleshoot unit found unit not putting water up in …" at bounding box center [479, 298] width 357 height 125
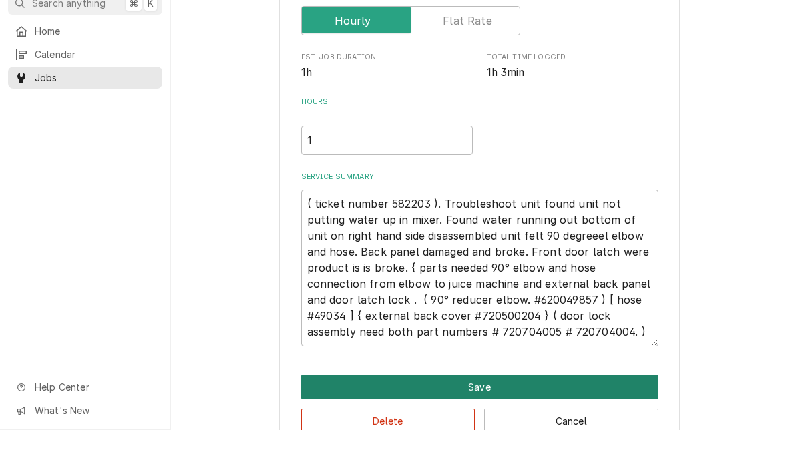
click at [480, 421] on button "Save" at bounding box center [479, 433] width 357 height 25
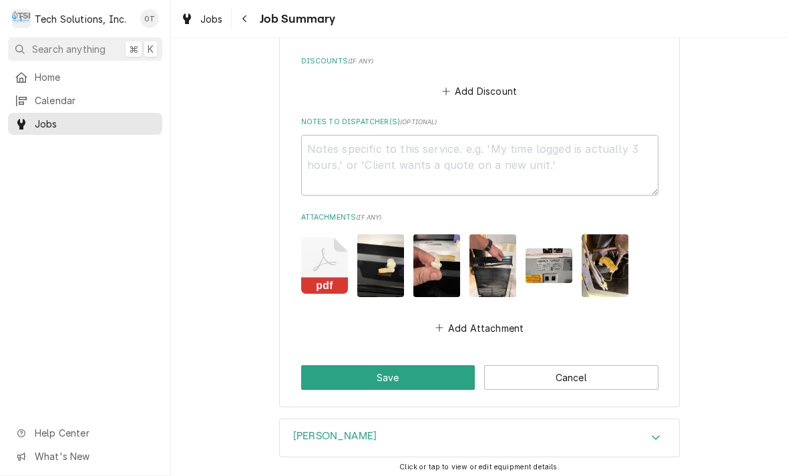
scroll to position [818, 0]
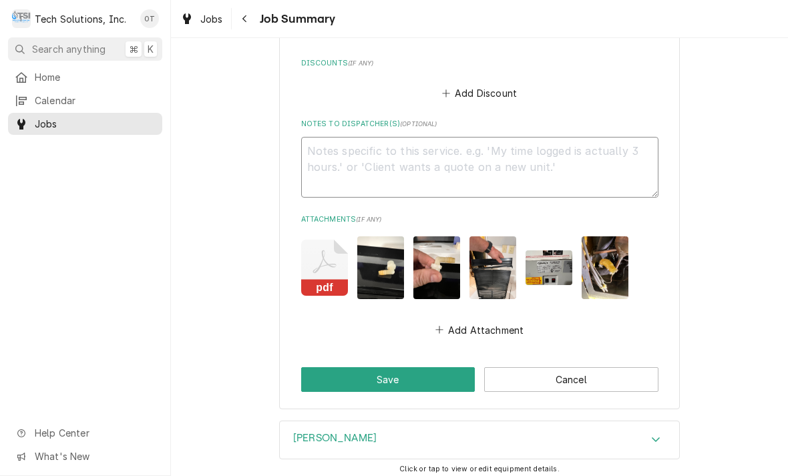
click at [347, 161] on textarea "Notes to Dispatcher(s) ( optional )" at bounding box center [479, 167] width 357 height 61
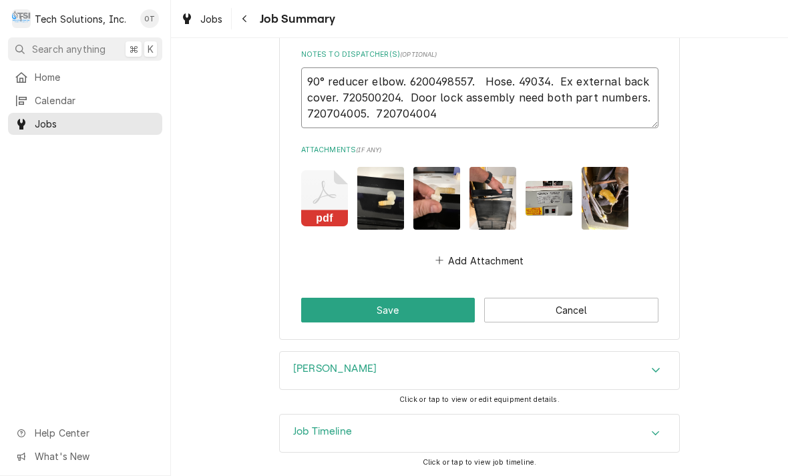
scroll to position [887, 0]
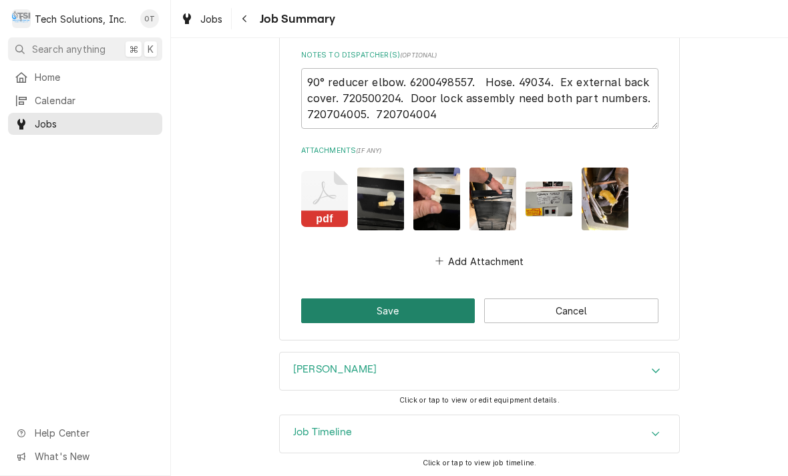
click at [393, 313] on button "Save" at bounding box center [388, 311] width 174 height 25
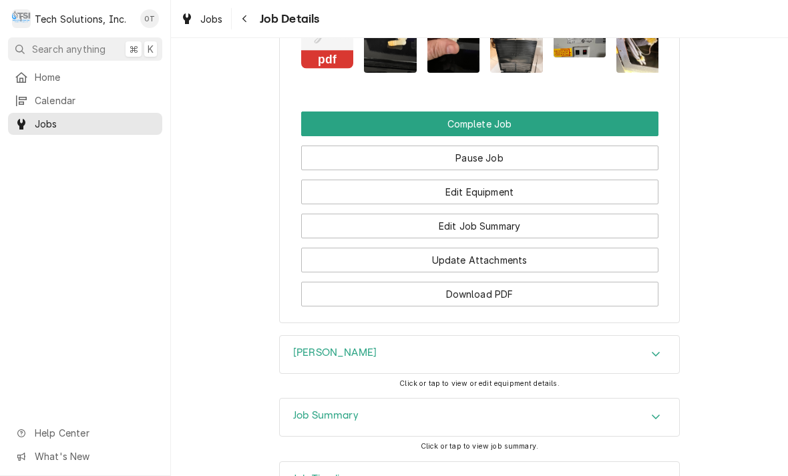
scroll to position [1227, 0]
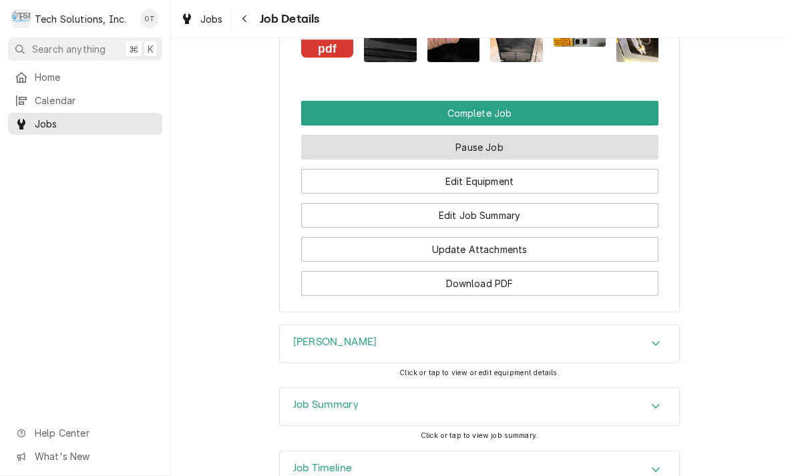
click at [476, 158] on button "Pause Job" at bounding box center [479, 147] width 357 height 25
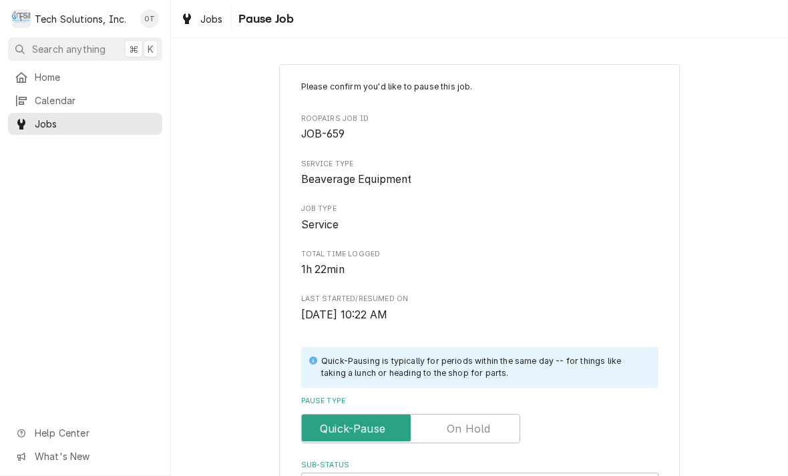
click at [475, 428] on label "Pause Type" at bounding box center [410, 428] width 219 height 29
click at [475, 428] on input "Pause Type" at bounding box center [410, 428] width 207 height 29
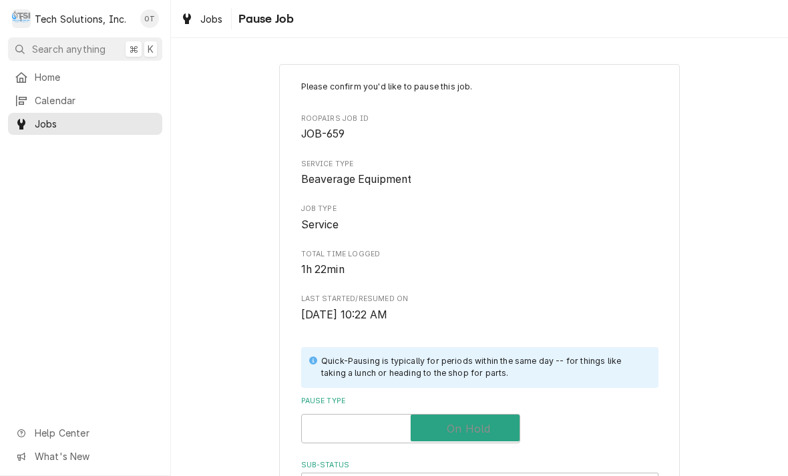
checkbox input "true"
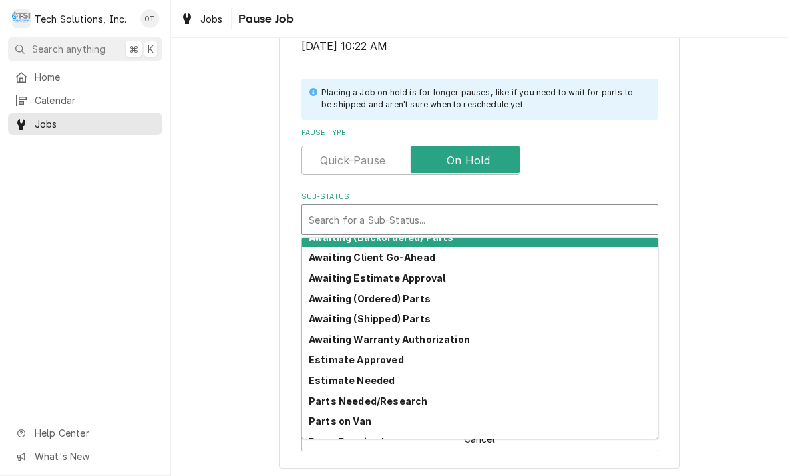
scroll to position [11, 0]
click at [420, 273] on strong "Awaiting Estimate Approval" at bounding box center [377, 278] width 137 height 11
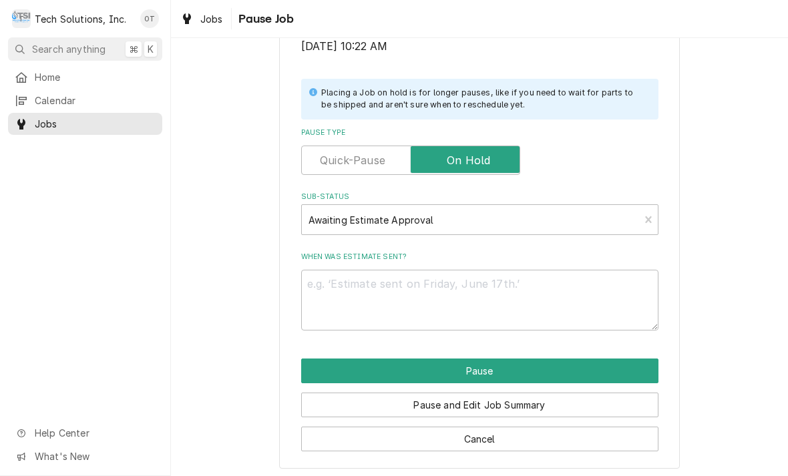
scroll to position [269, 0]
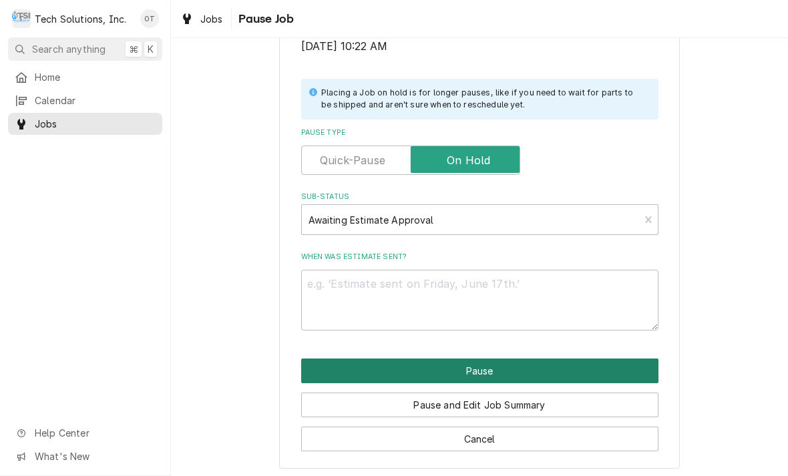
click at [476, 363] on button "Pause" at bounding box center [479, 371] width 357 height 25
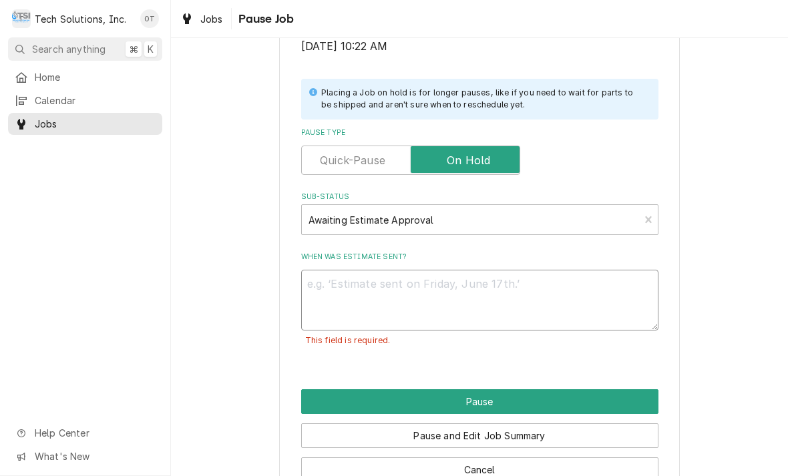
click at [369, 289] on textarea "When was estimate sent?" at bounding box center [479, 300] width 357 height 61
type textarea "x"
type textarea "ne"
type textarea "x"
type textarea "need"
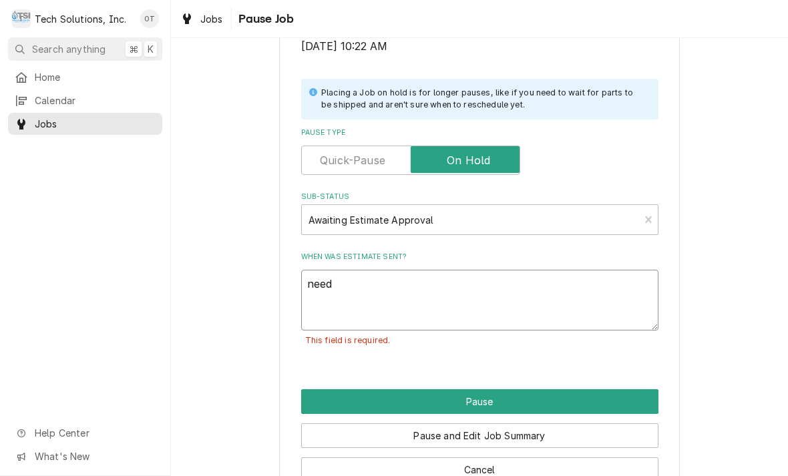
type textarea "x"
type textarea "need to"
type textarea "x"
type textarea "need to contact."
type textarea "x"
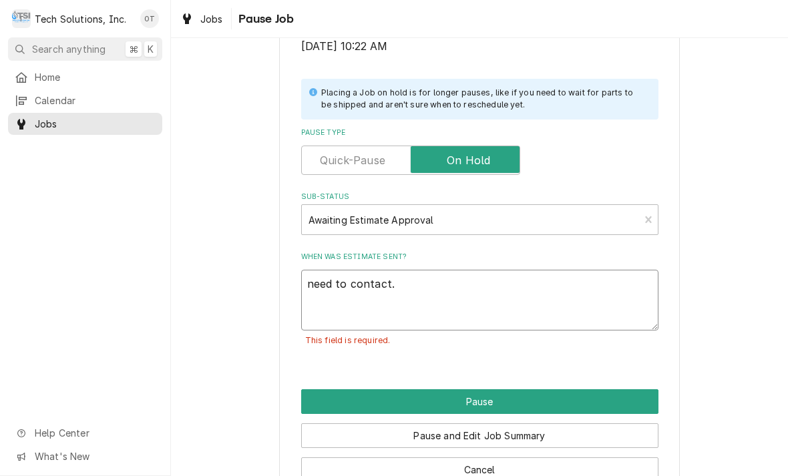
type textarea "need to contact Coffee,"
type textarea "x"
type textarea "need to contact Coffee, company"
type textarea "x"
type textarea "need to contact Coffee, company."
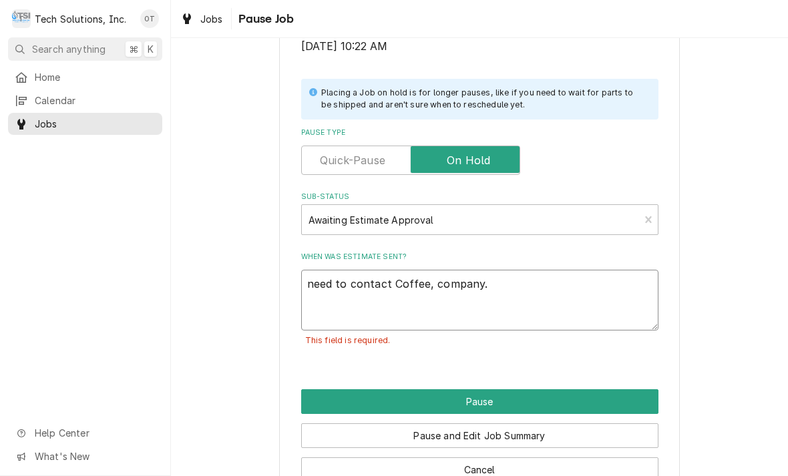
type textarea "x"
type textarea "need to contact Coffee, company. See if they."
type textarea "x"
type textarea "need to contact Coffee, company. See if they want"
type textarea "x"
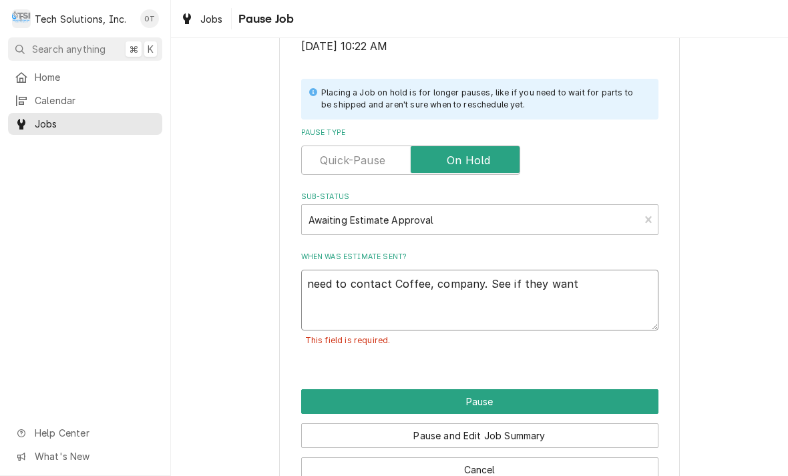
type textarea "need to contact Coffee, company. See if they want to fix."
type textarea "x"
type textarea "need to contact Coffee, company. See if they want to fix it"
type textarea "x"
type textarea "need to contact Coffee, company. See if they want to fix it."
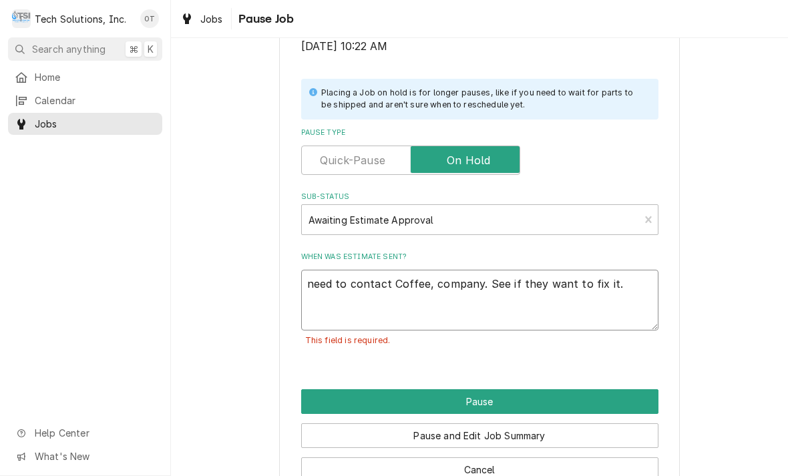
type textarea "x"
type textarea "need to contact Coffee, company. See if they want to fix it due"
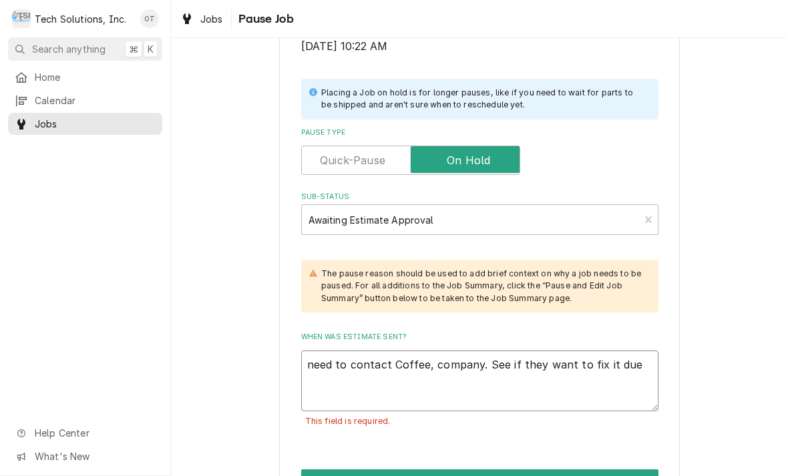
type textarea "x"
type textarea "need to contact Coffee, company. See if they want to fix it due to"
type textarea "x"
type textarea "need to contact Coffee, company. See if they want to fix it due to the"
type textarea "x"
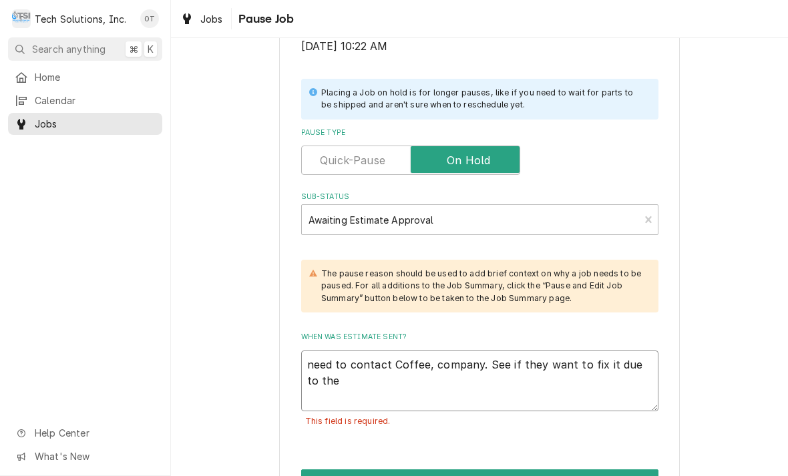
type textarea "need to contact Coffee, company. See if they want to fix it due to the age"
type textarea "x"
type textarea "need to contact Coffee, company. See if they want to fix it due to the age of"
type textarea "x"
type textarea "need to contact Coffee, company. See if they want to fix it due to the age of u…"
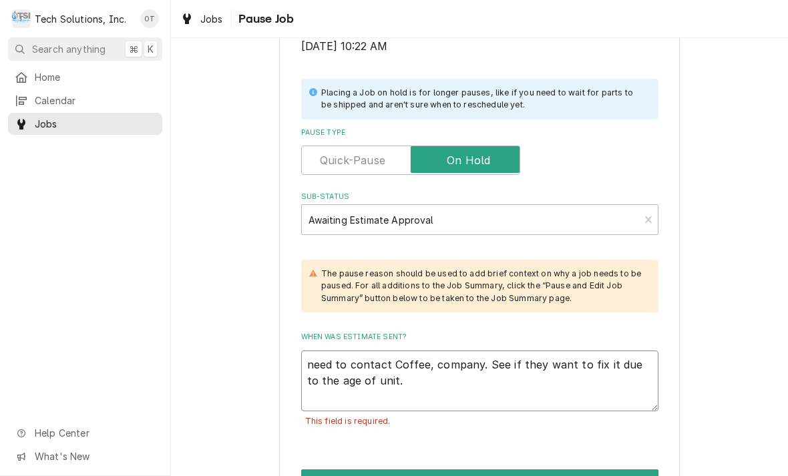
type textarea "x"
type textarea "need to contact Coffee, company. See if they want to fix it due to the age of u…"
type textarea "x"
type textarea "need to contact Coffee, company. See if they want to fix it due to the age of u…"
type textarea "x"
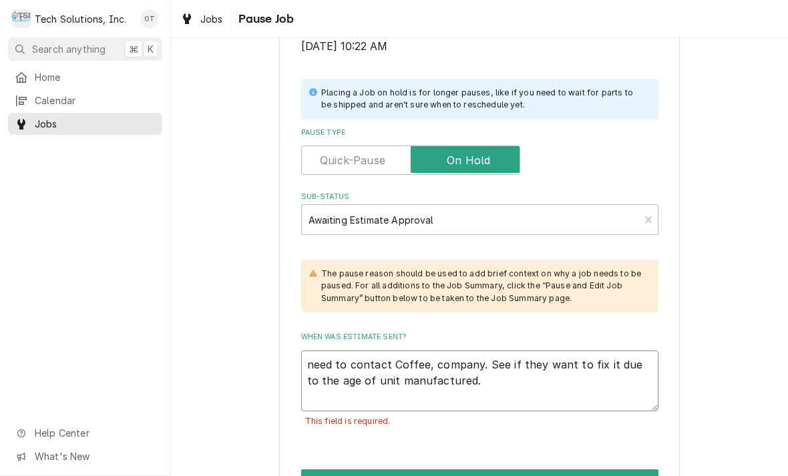
type textarea "need to contact Coffee, company. See if they want to fix it due to the age of u…"
type textarea "x"
type textarea "need to contact Coffee, company. See if they want to fix it due to the age of u…"
type textarea "x"
type textarea "need to contact Coffee, company. See if they want to fix it due to the age of u…"
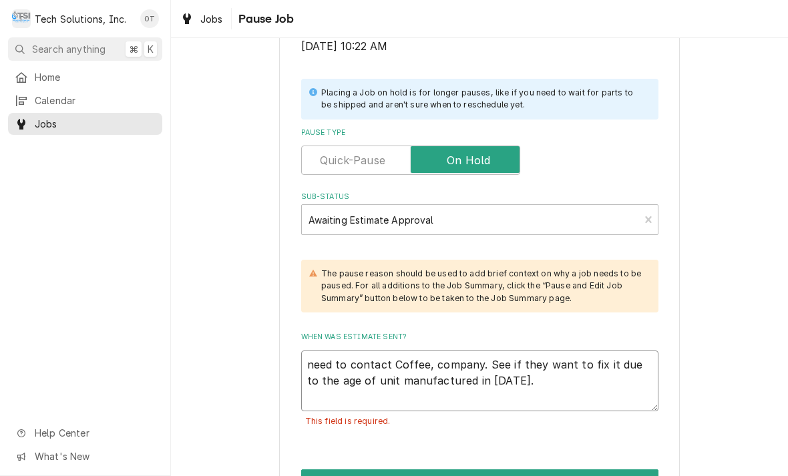
type textarea "x"
type textarea "need to contact Coffee, company. See if they want to fix it due to the age of u…"
type textarea "x"
type textarea "need to contact Coffee, company. See if they want to fix it due to the age of u…"
type textarea "x"
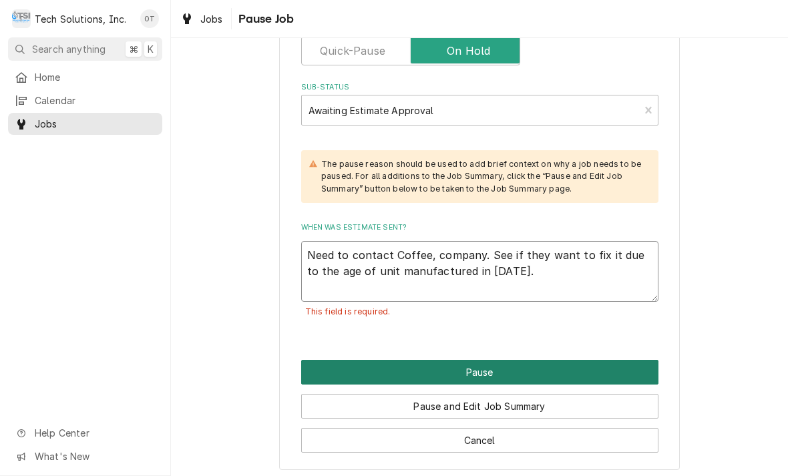
type textarea "Need to contact Coffee, company. See if they want to fix it due to the age of u…"
click at [476, 361] on button "Pause" at bounding box center [479, 372] width 357 height 25
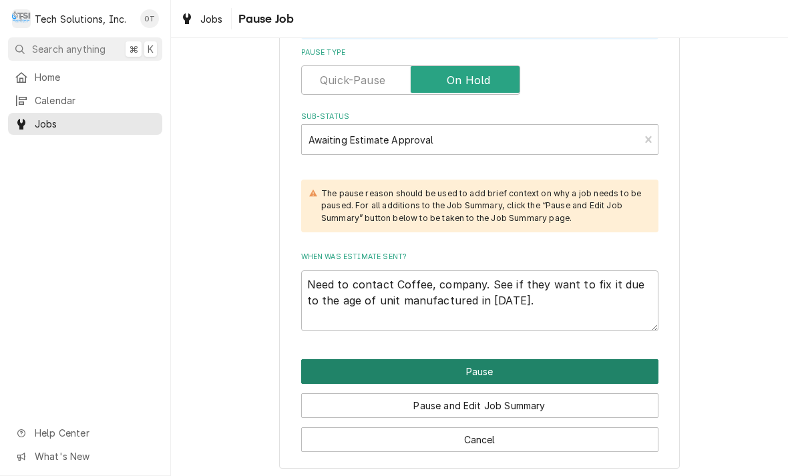
scroll to position [348, 0]
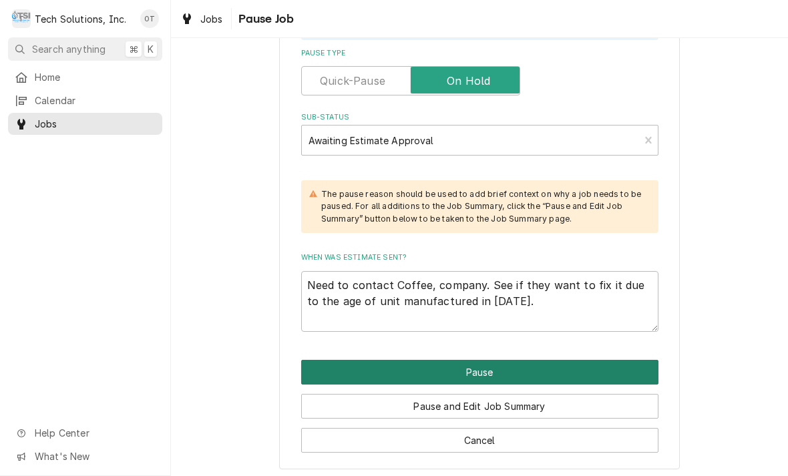
click at [488, 360] on button "Pause" at bounding box center [479, 372] width 357 height 25
type textarea "x"
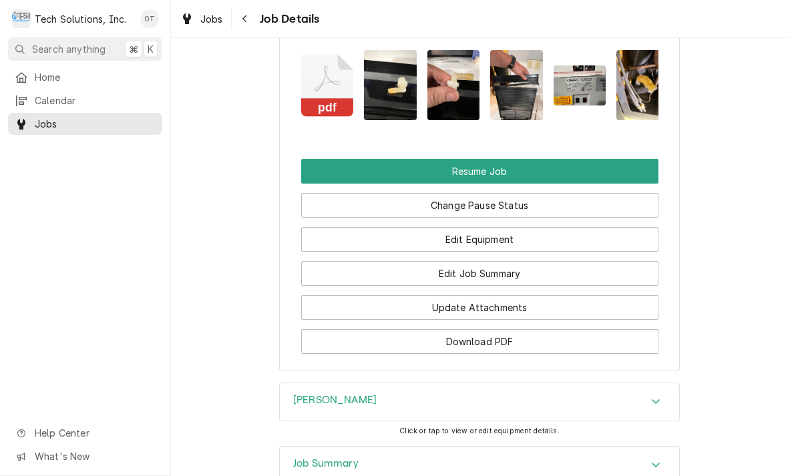
scroll to position [1291, 0]
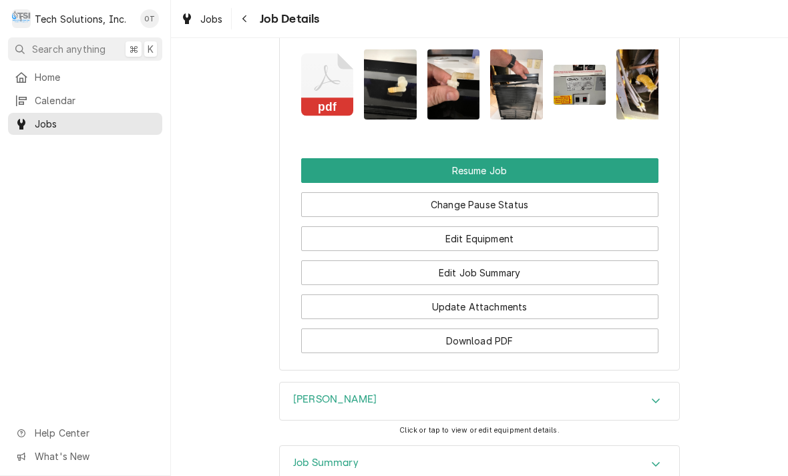
click at [588, 91] on img "Attachments" at bounding box center [580, 84] width 53 height 39
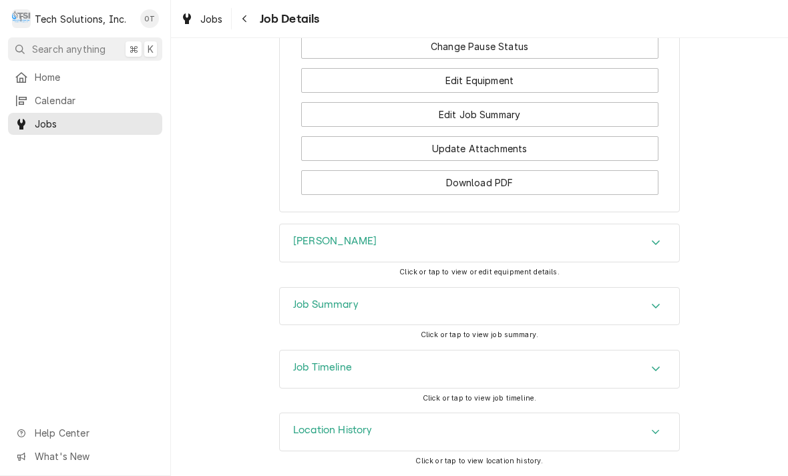
scroll to position [1456, 0]
click at [74, 77] on span "Home" at bounding box center [95, 77] width 121 height 14
